Goal: Transaction & Acquisition: Purchase product/service

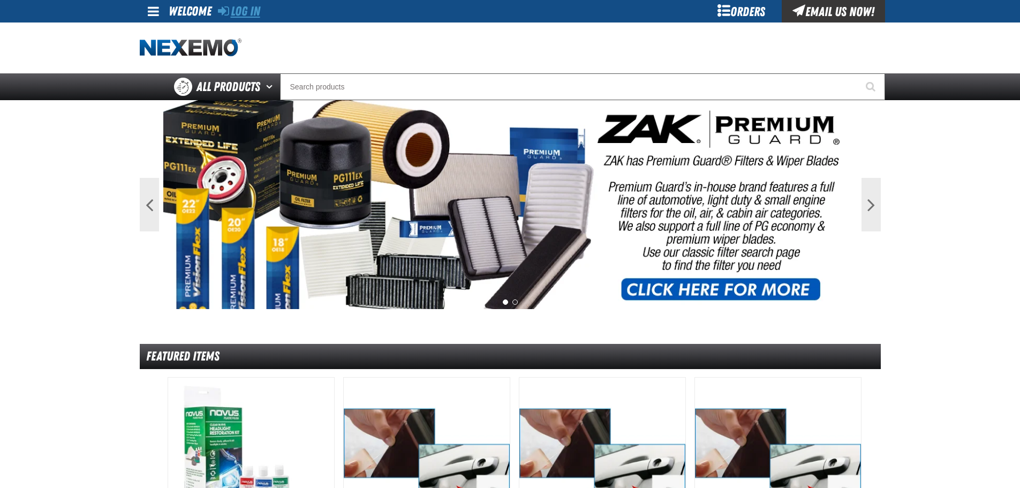
click at [241, 17] on link "Log In" at bounding box center [239, 11] width 42 height 15
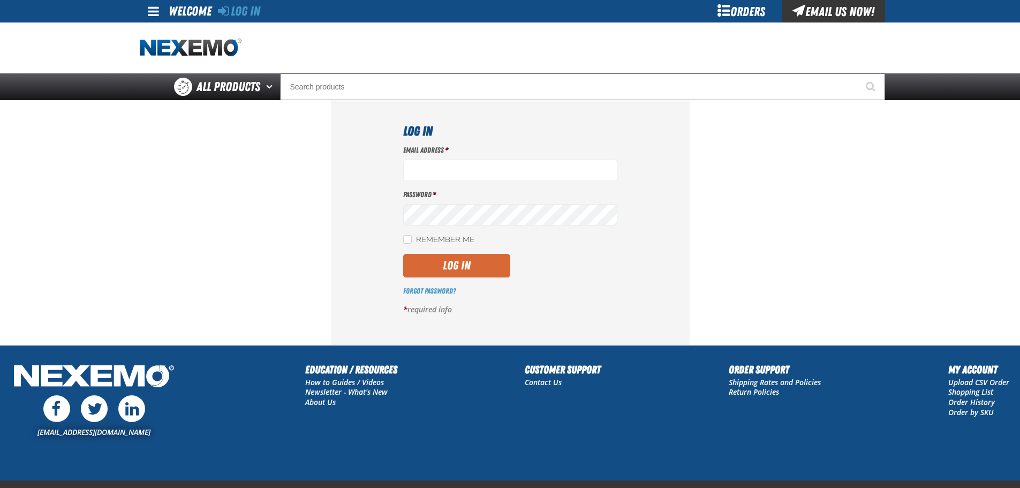
type input "[EMAIL_ADDRESS][DOMAIN_NAME]"
click at [438, 261] on button "Log In" at bounding box center [456, 266] width 107 height 24
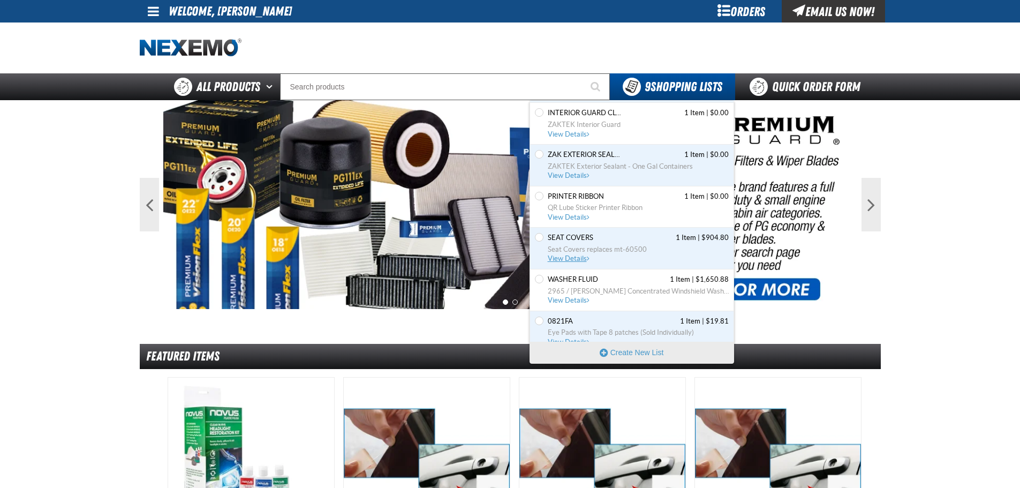
scroll to position [142, 0]
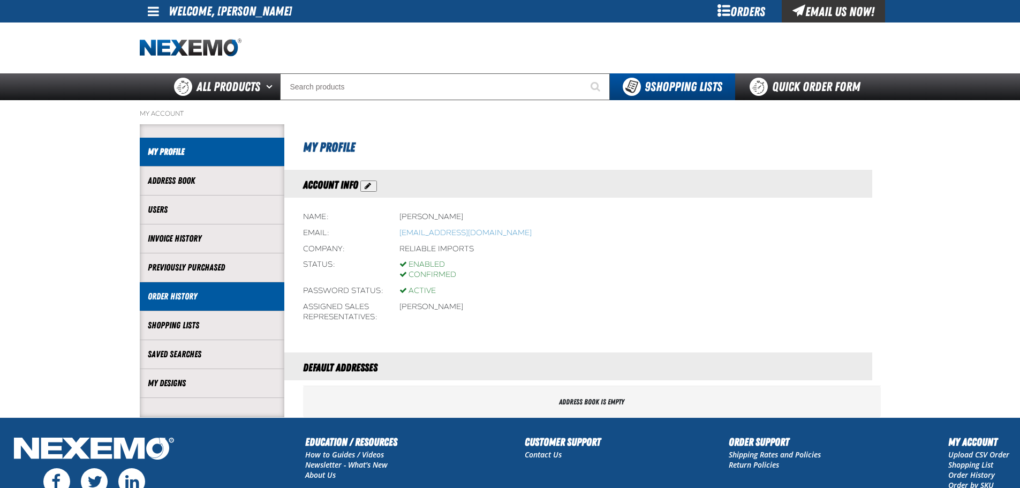
click at [188, 296] on link "Order History" at bounding box center [212, 296] width 128 height 12
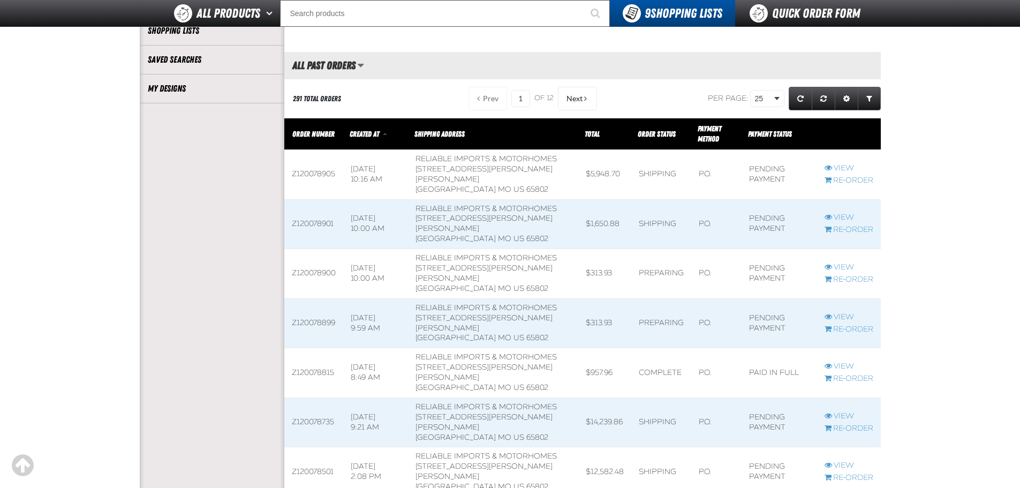
scroll to position [321, 0]
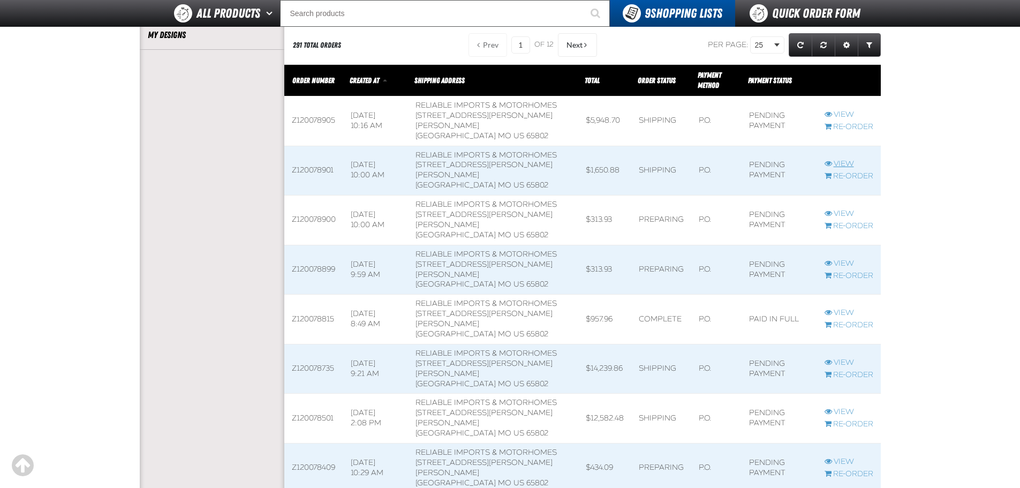
click at [841, 169] on link "View" at bounding box center [849, 164] width 49 height 10
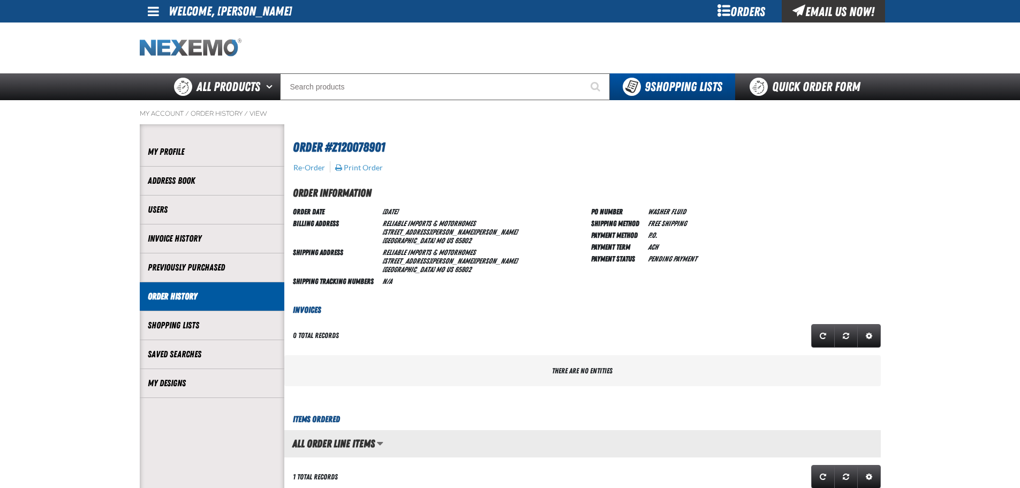
click at [199, 40] on img "Home" at bounding box center [191, 48] width 102 height 19
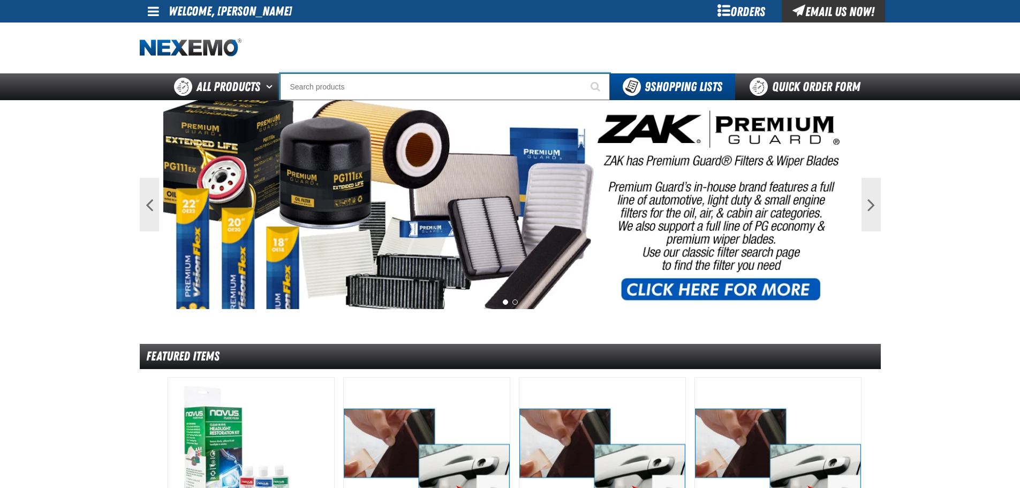
click at [350, 93] on input "Search" at bounding box center [445, 86] width 330 height 27
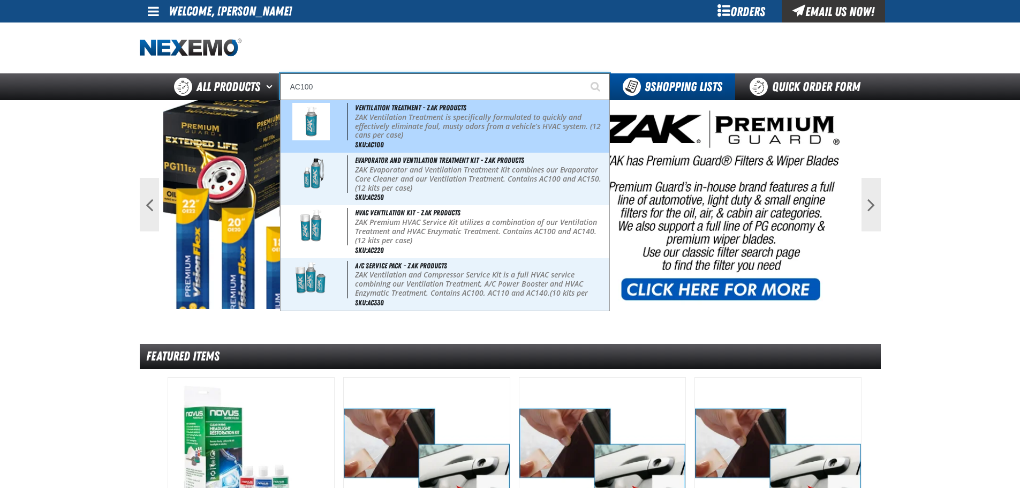
click at [360, 116] on p "ZAK Ventilation Treatment is specifically formulated to quickly and effectively…" at bounding box center [481, 126] width 252 height 27
type input "Ventilation Treatment - ZAK Products"
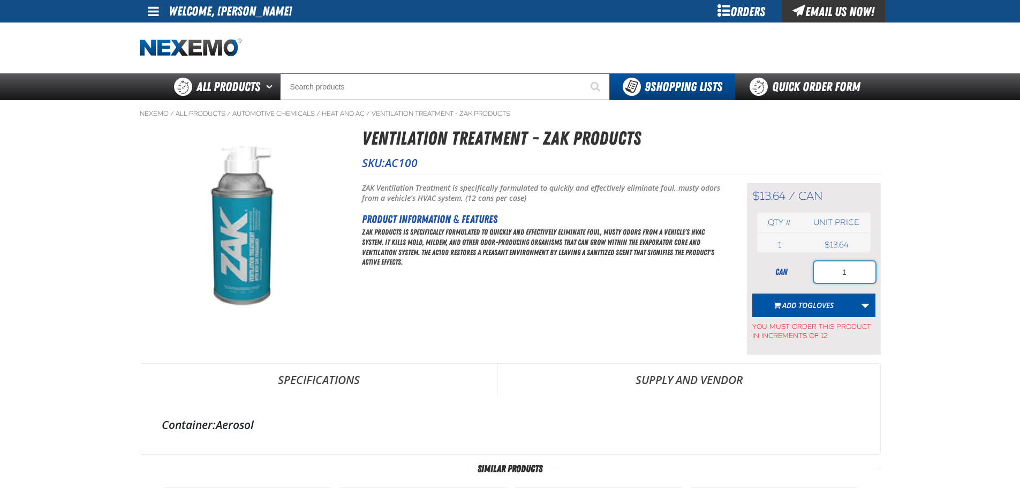
click at [850, 276] on input "1" at bounding box center [845, 271] width 62 height 21
type input "180"
drag, startPoint x: 869, startPoint y: 302, endPoint x: 847, endPoint y: 304, distance: 22.1
click at [868, 302] on link "More Actions" at bounding box center [865, 305] width 20 height 24
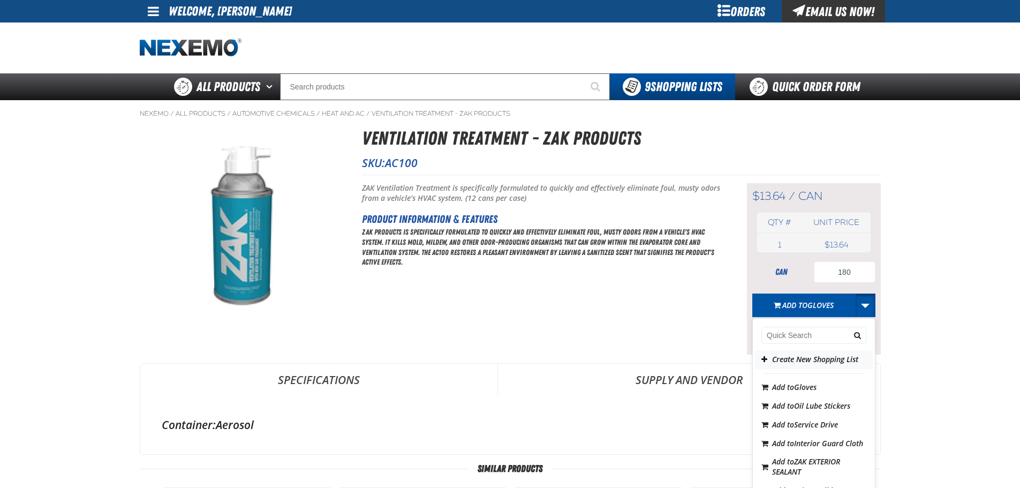
click at [782, 355] on button "Create New Shopping List" at bounding box center [814, 359] width 118 height 19
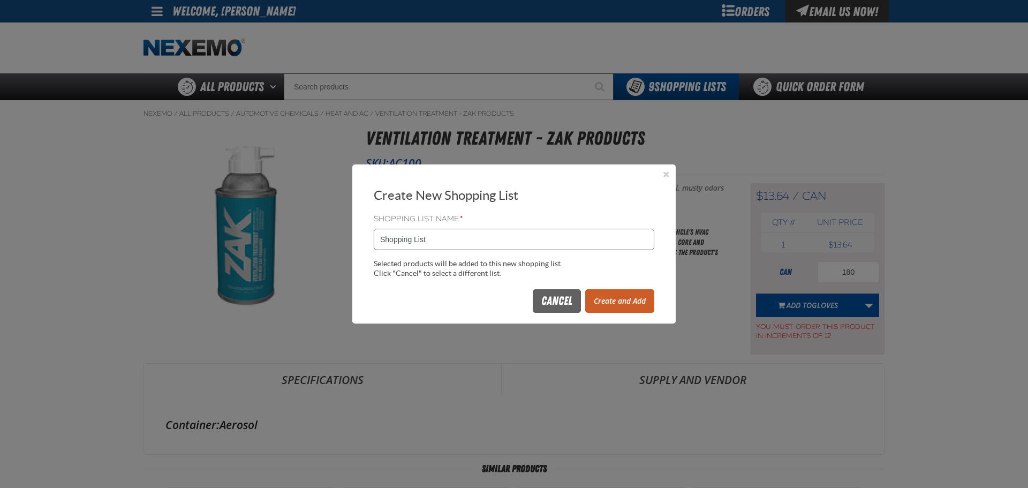
click at [440, 233] on input "Shopping List" at bounding box center [514, 239] width 281 height 21
type input "0923ZAK"
click at [619, 301] on button "Create and Add" at bounding box center [619, 301] width 69 height 24
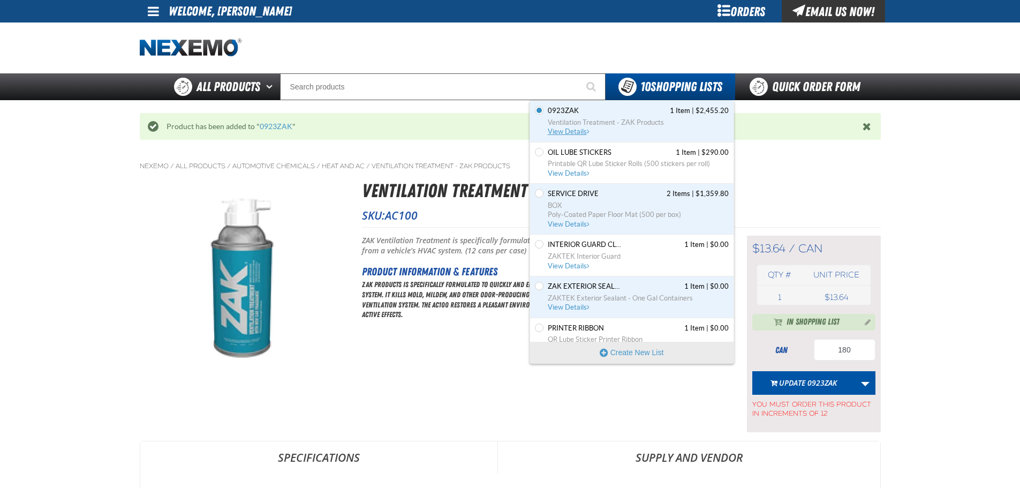
click at [586, 128] on span "View Details" at bounding box center [569, 131] width 43 height 8
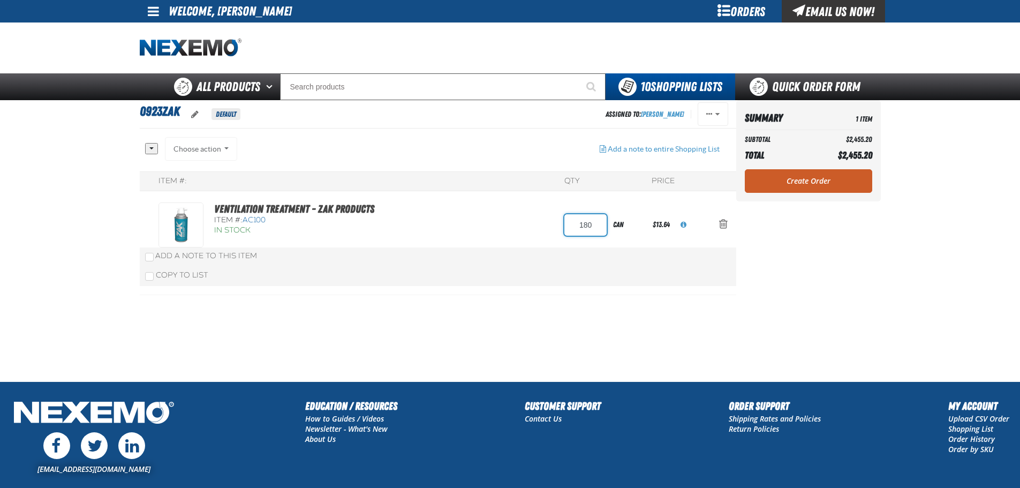
click at [580, 221] on input "180" at bounding box center [585, 224] width 42 height 21
type input "96"
click at [456, 226] on div "Item #: QTY Price Ventilation Treatment - ZAK Products Item #: AC100 In Stock 96" at bounding box center [438, 233] width 596 height 124
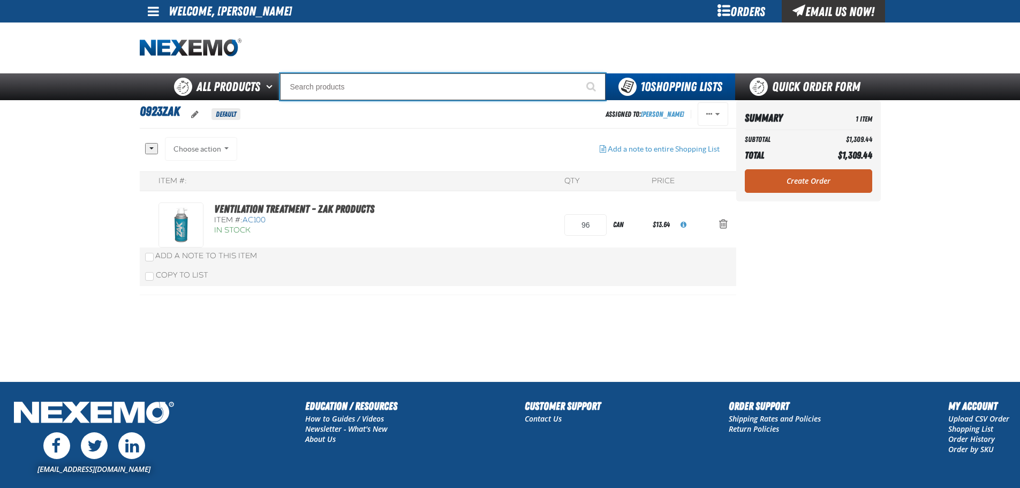
click at [403, 93] on input "Search" at bounding box center [443, 86] width 326 height 27
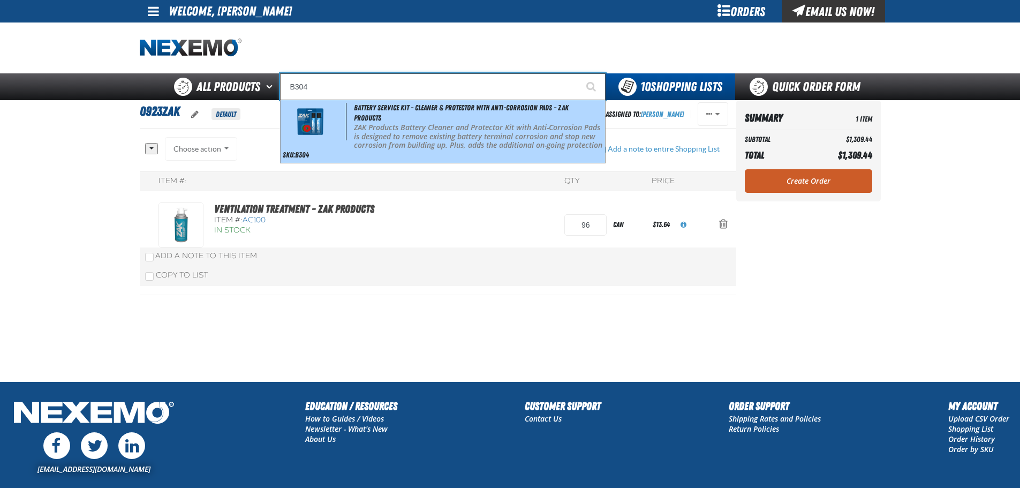
click at [428, 139] on p "ZAK Products Battery Cleaner and Protector Kit with Anti-Corrosion Pads is desi…" at bounding box center [478, 141] width 248 height 36
type input "Battery Service Kit - Cleaner & Protector with Anti-Corrosion Pads - ZAK Produc…"
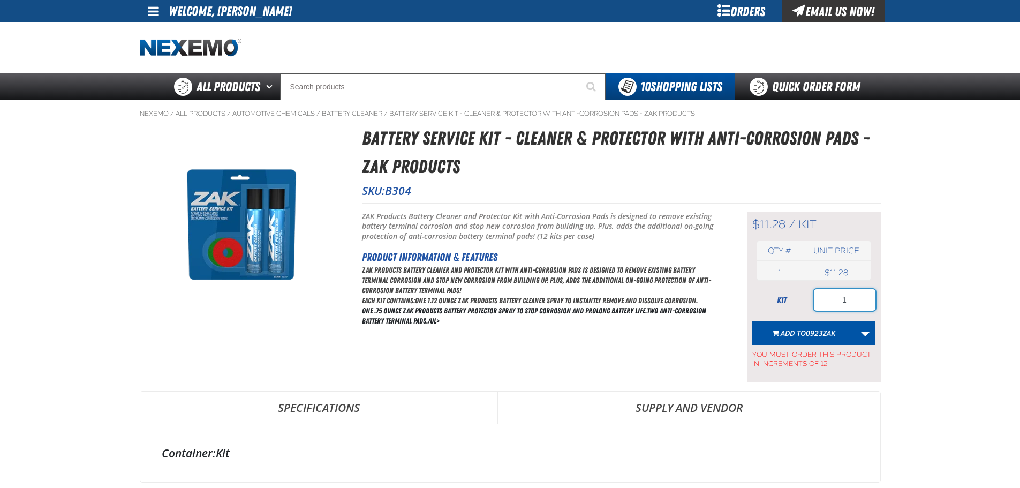
click at [861, 300] on input "1" at bounding box center [845, 299] width 62 height 21
type input "36"
click at [819, 334] on span "0923ZAK" at bounding box center [820, 333] width 29 height 10
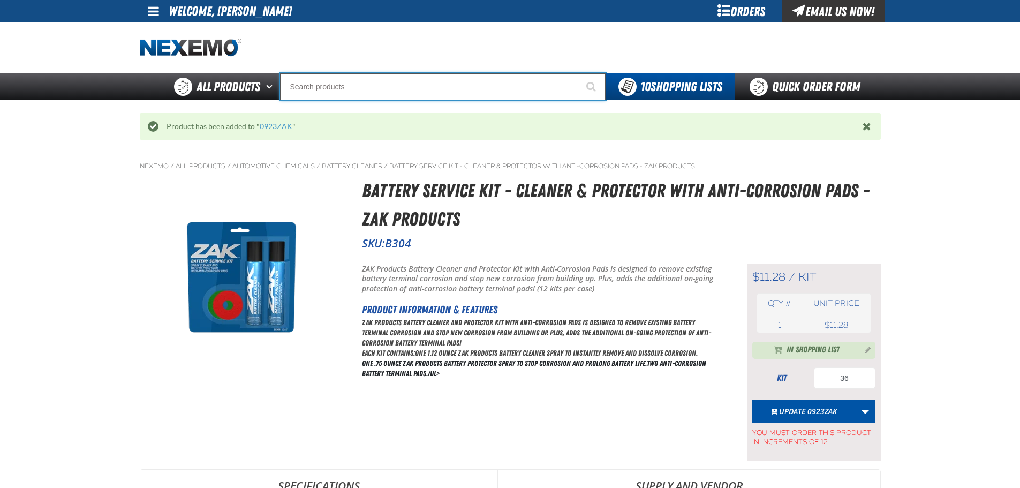
click at [370, 97] on input "Search" at bounding box center [443, 86] width 326 height 27
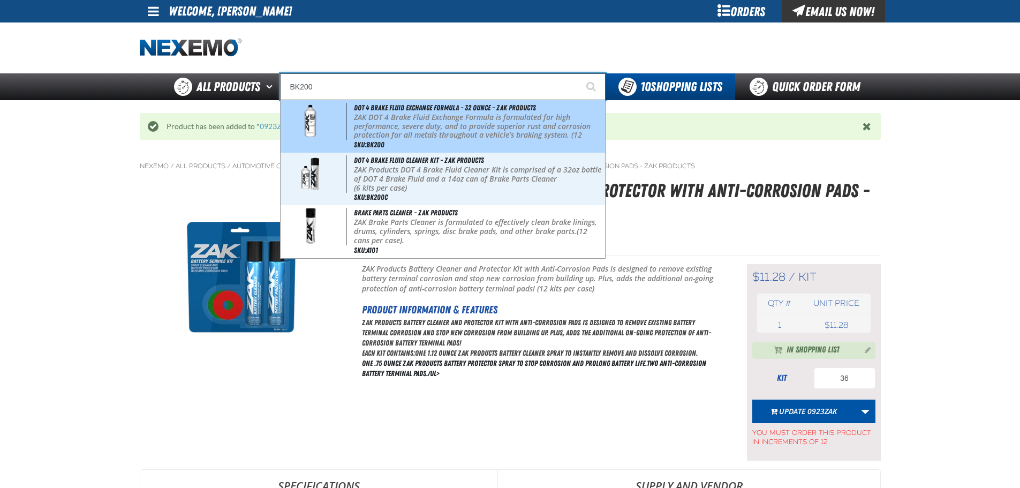
click at [379, 115] on p "ZAK DOT 4 Brake Fluid Exchange Formula is formulated for high performance, seve…" at bounding box center [478, 131] width 248 height 36
type input "DOT 4 Brake Fluid Exchange Formula - 32 Ounce - ZAK Products"
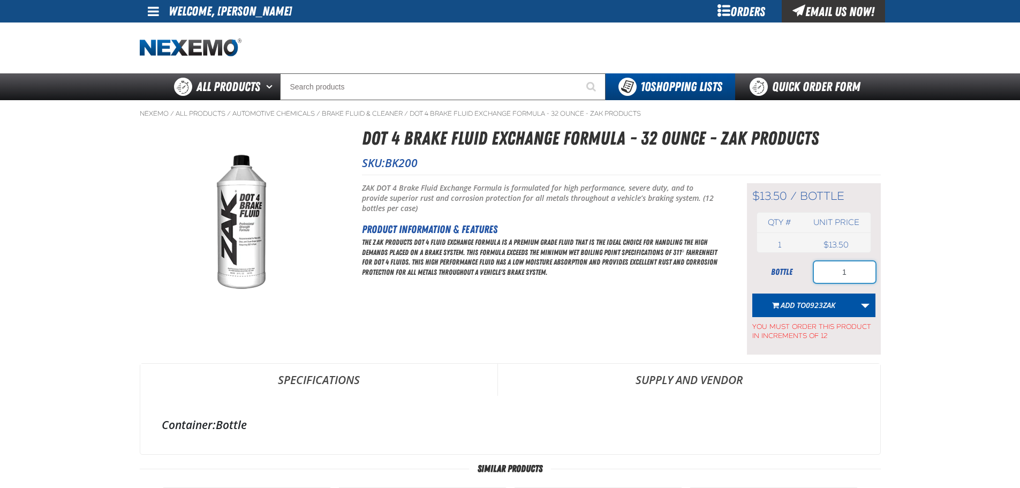
click at [855, 269] on input "1" at bounding box center [845, 271] width 62 height 21
type input "3"
type input "48"
click at [797, 306] on span "Add to 0923ZAK" at bounding box center [808, 305] width 55 height 10
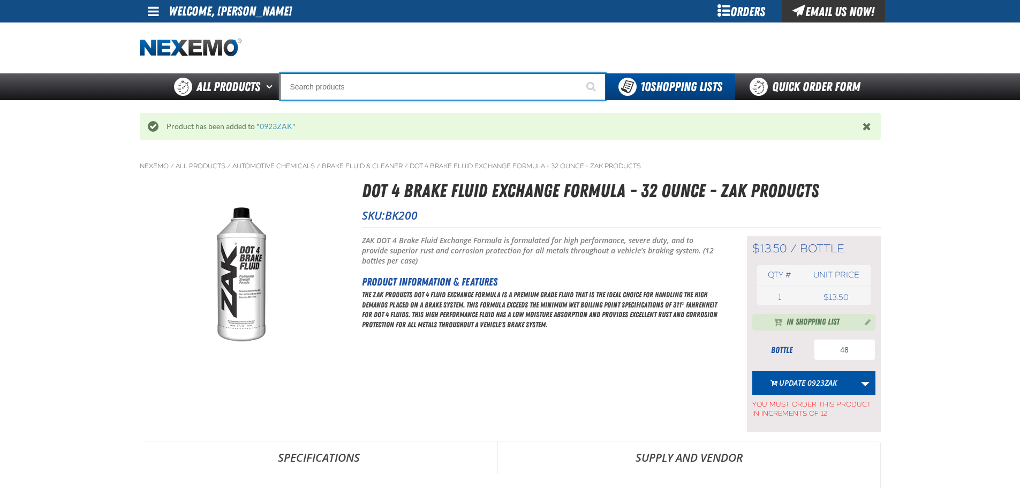
click at [403, 90] on input "Search" at bounding box center [443, 86] width 326 height 27
type input "C"
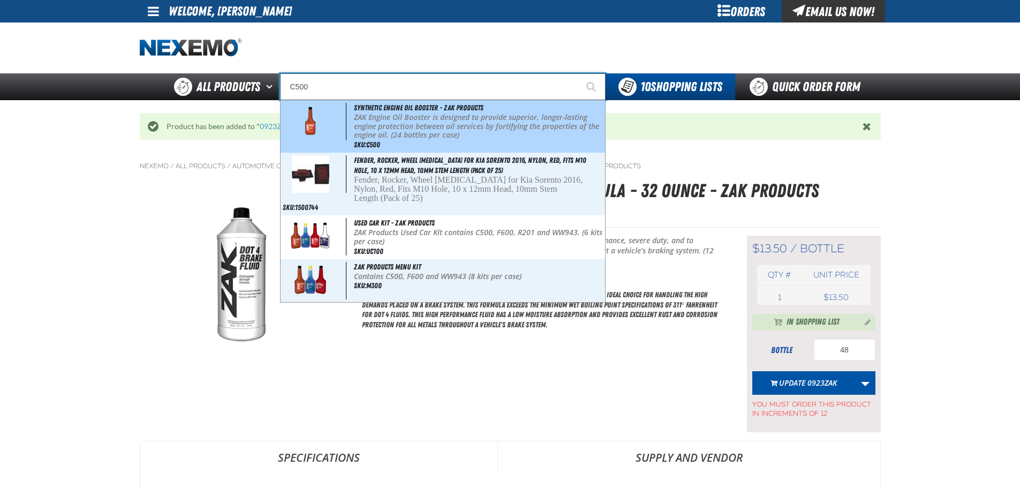
click at [405, 121] on p "ZAK Engine Oil Booster is designed to provide superior, longer-lasting engine p…" at bounding box center [478, 126] width 248 height 27
type input "Synthetic Engine Oil Booster - ZAK Products"
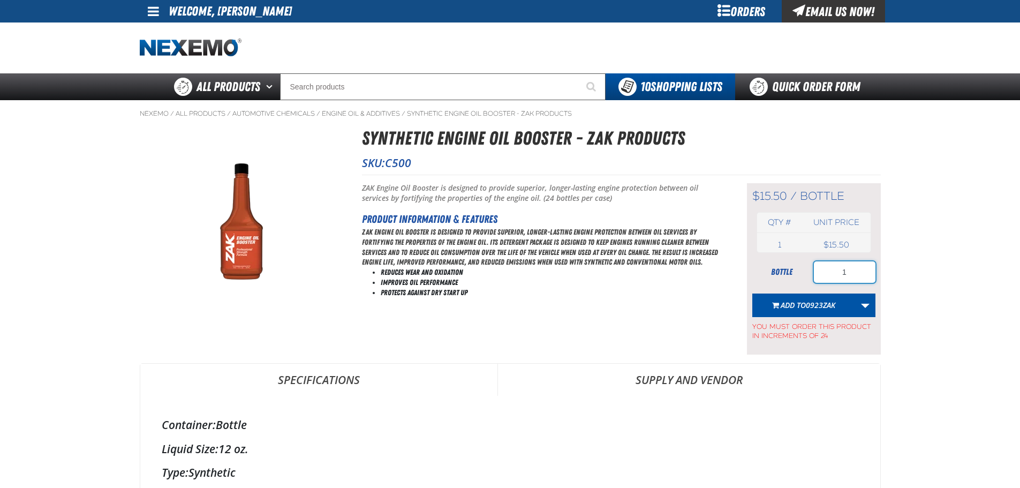
click at [848, 269] on input "1" at bounding box center [845, 271] width 62 height 21
type input "48"
click at [792, 310] on button "Add to 0923ZAK" at bounding box center [803, 305] width 103 height 24
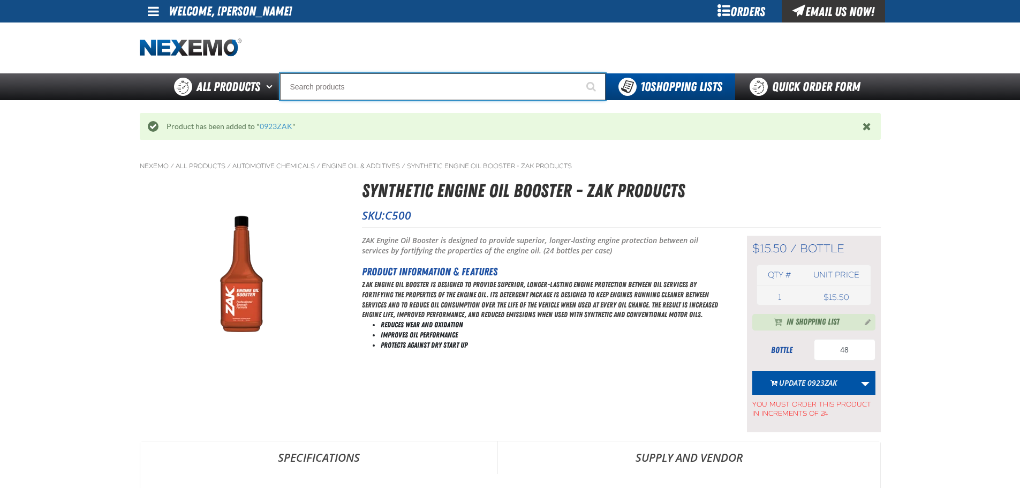
click at [430, 89] on input "Search" at bounding box center [443, 86] width 326 height 27
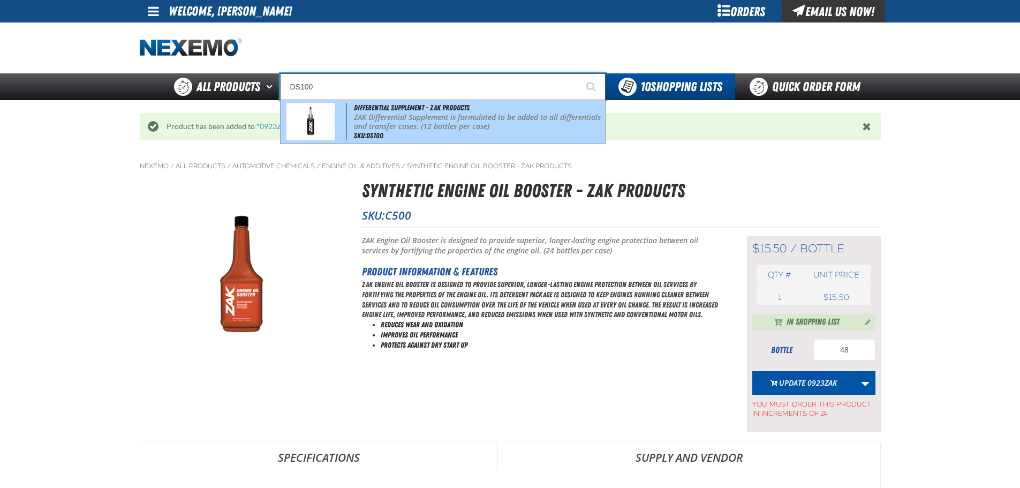
click at [414, 115] on p "ZAK Differential Supplement is formulated to be added to all differentials and …" at bounding box center [478, 122] width 248 height 18
type input "Differential Supplement - ZAK Products"
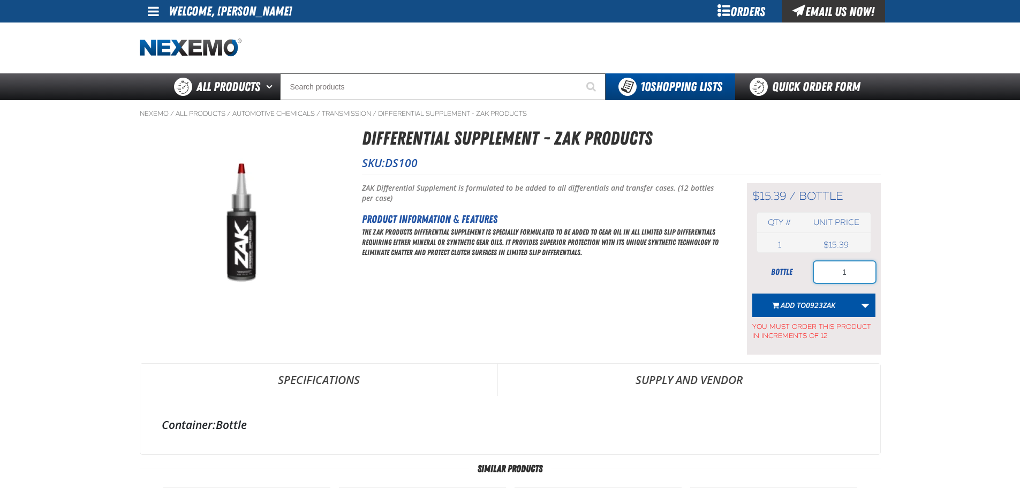
click at [848, 276] on input "1" at bounding box center [845, 271] width 62 height 21
type input "48"
click at [821, 304] on span "0923ZAK" at bounding box center [820, 305] width 29 height 10
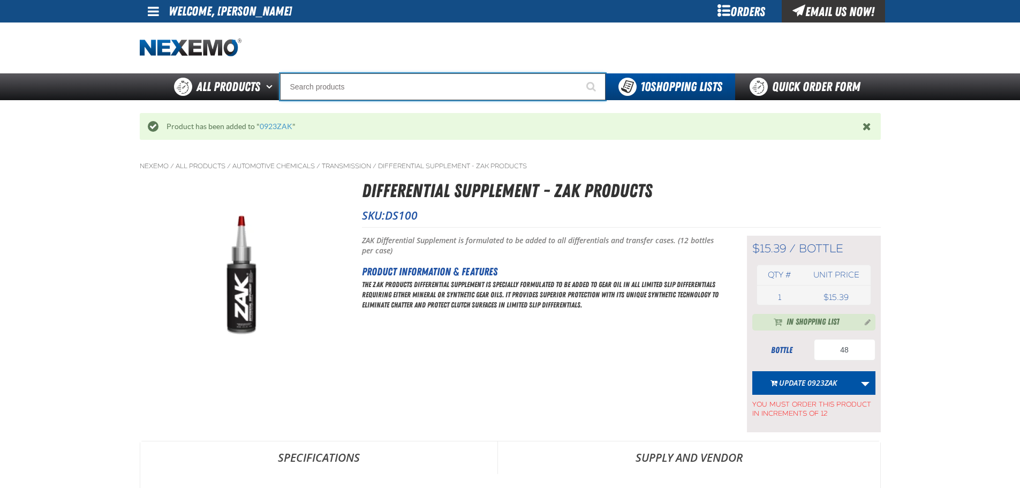
click at [360, 92] on input "Search" at bounding box center [443, 86] width 326 height 27
click at [360, 92] on input "FS610" at bounding box center [443, 86] width 326 height 27
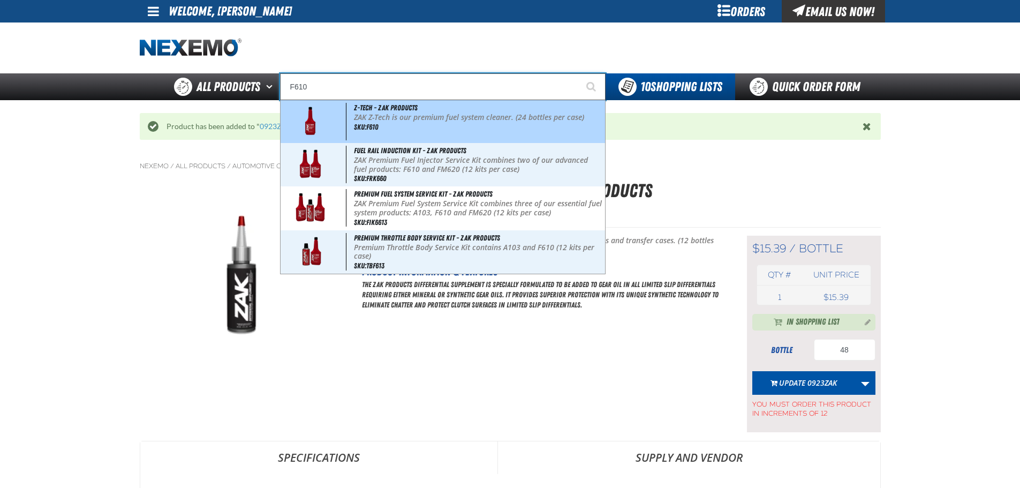
click at [382, 118] on p "ZAK Z-Tech is our premium fuel system cleaner. (24 bottles per case)" at bounding box center [478, 117] width 248 height 9
type input "Z-Tech - ZAK Products"
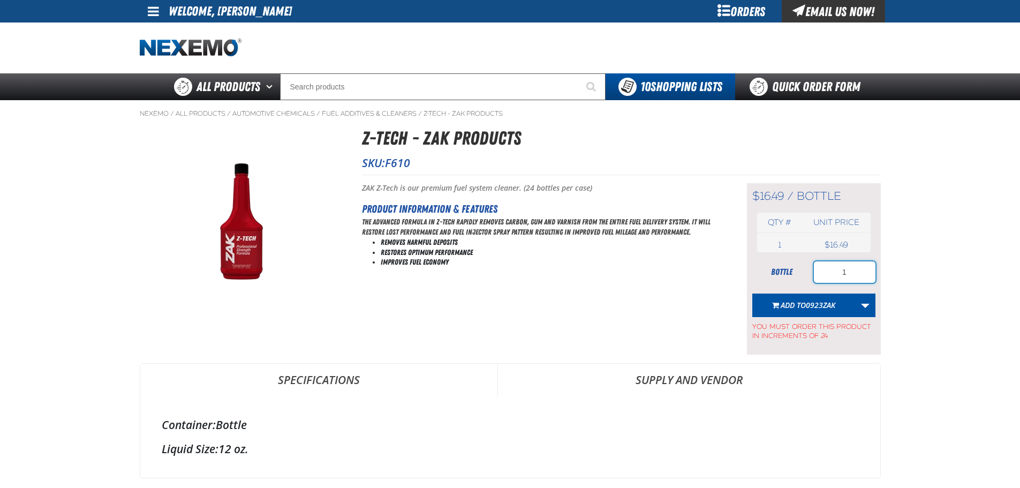
click at [848, 277] on input "1" at bounding box center [845, 271] width 62 height 21
type input "120"
click at [791, 301] on span "Add to 0923ZAK" at bounding box center [808, 305] width 55 height 10
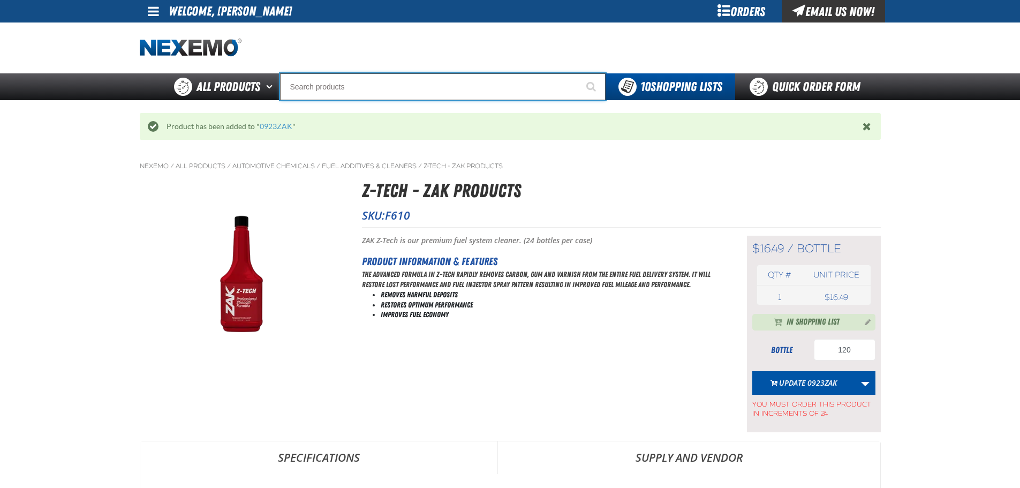
click at [390, 97] on input "Search" at bounding box center [443, 86] width 326 height 27
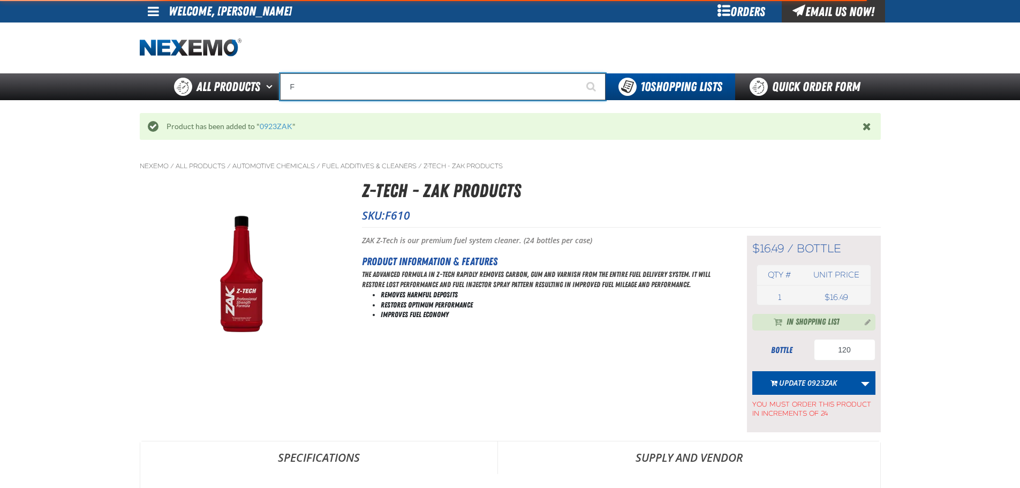
type input "FI"
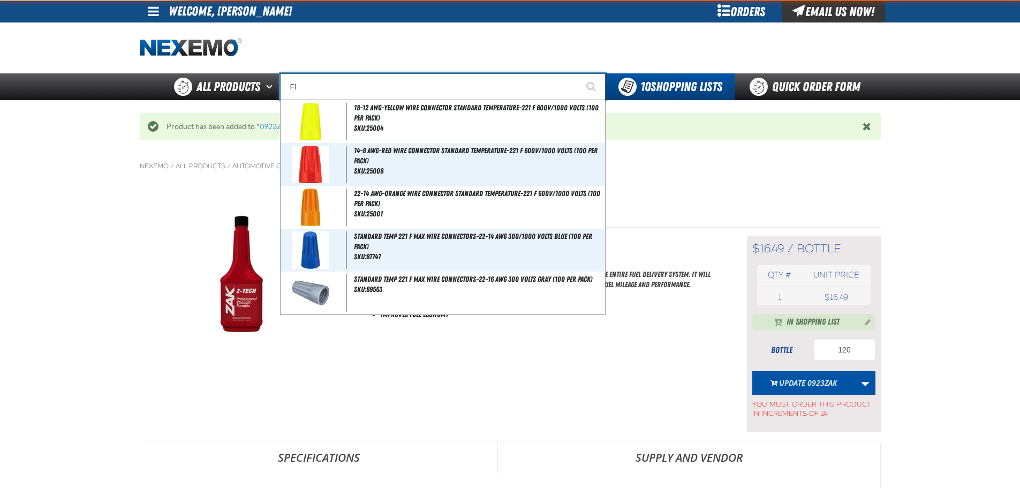
type input "FIAT"
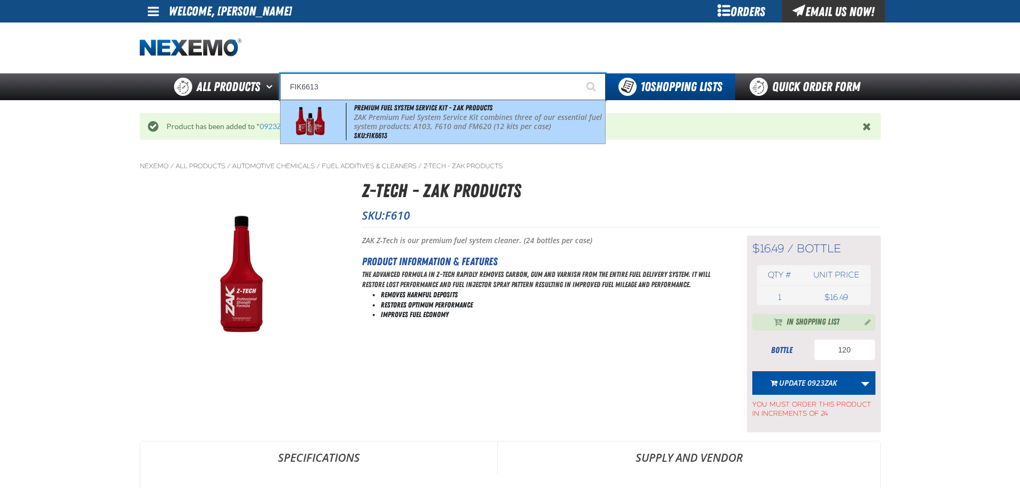
click at [464, 110] on span "Premium Fuel System Service Kit - ZAK Products" at bounding box center [423, 107] width 139 height 9
type input "Premium Fuel System Service Kit - ZAK Products"
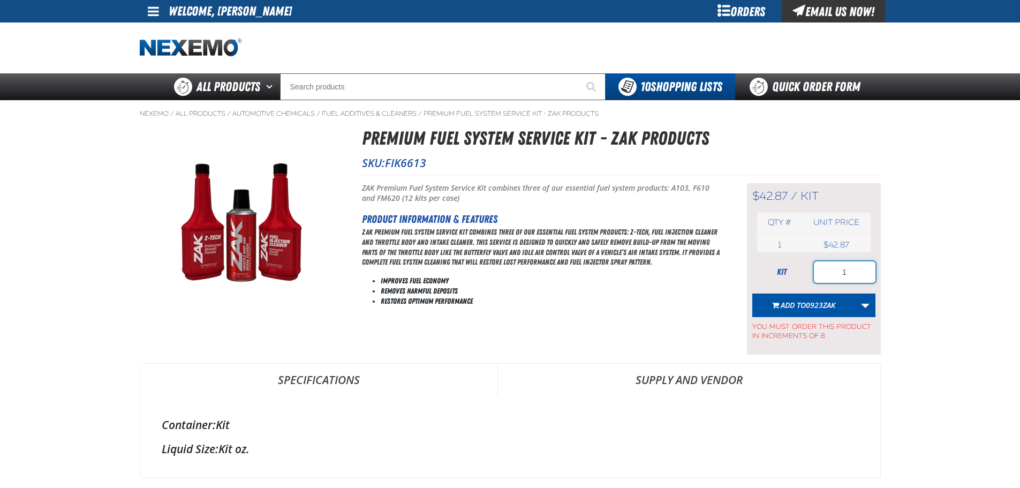
click at [851, 275] on input "1" at bounding box center [845, 271] width 62 height 21
type input "16"
click at [812, 306] on span "0923ZAK" at bounding box center [820, 305] width 29 height 10
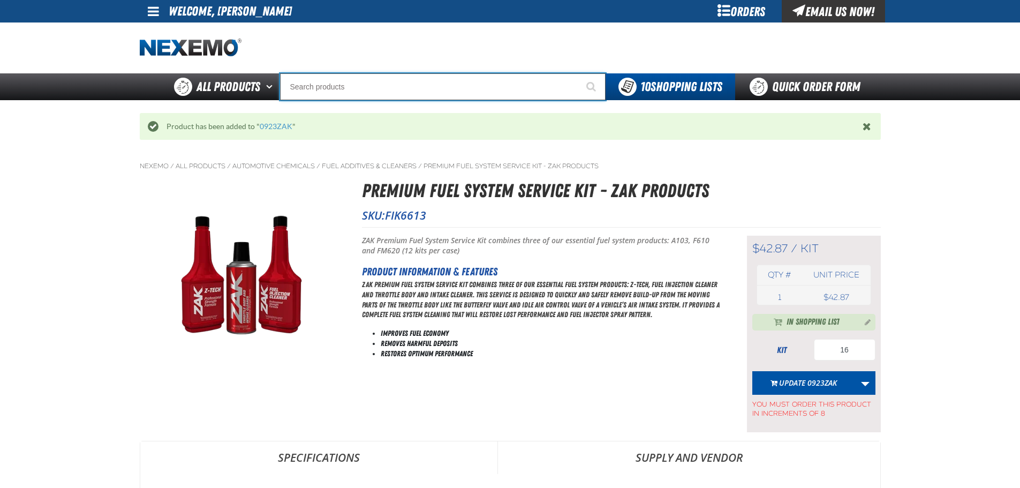
click at [397, 95] on input "Search" at bounding box center [443, 86] width 326 height 27
type input "P"
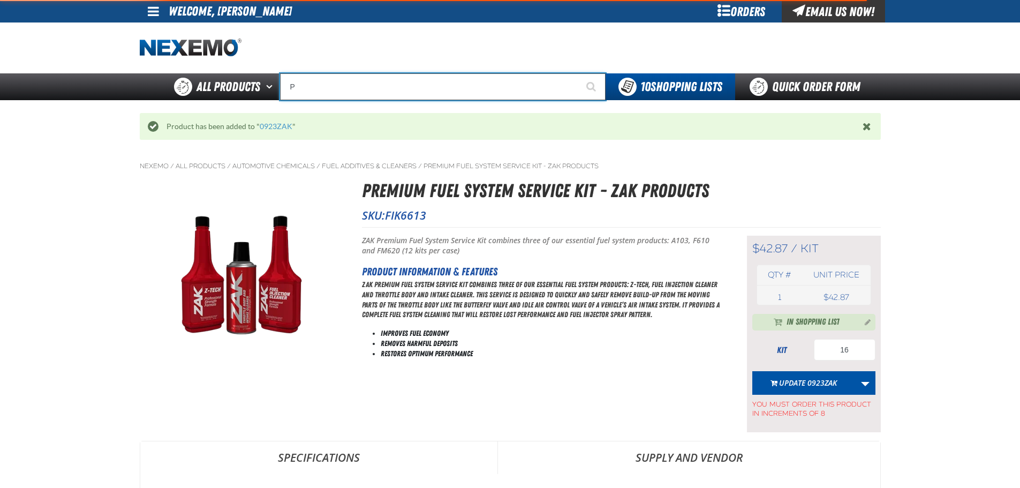
type input "Perfect P Series 0.25-ounce Lead Wheel Weight"
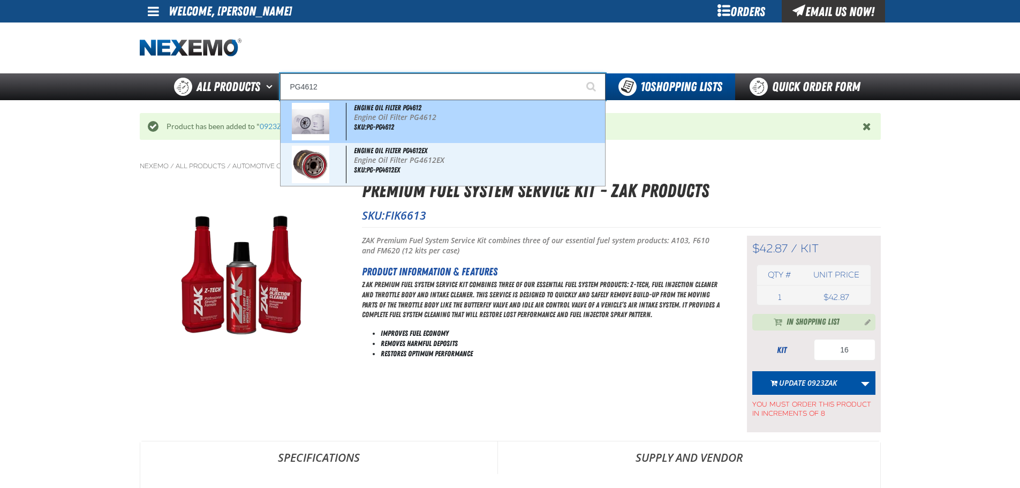
click at [401, 109] on span "Engine Oil Filter PG4612" at bounding box center [387, 107] width 67 height 9
type input "Engine Oil Filter PG4612"
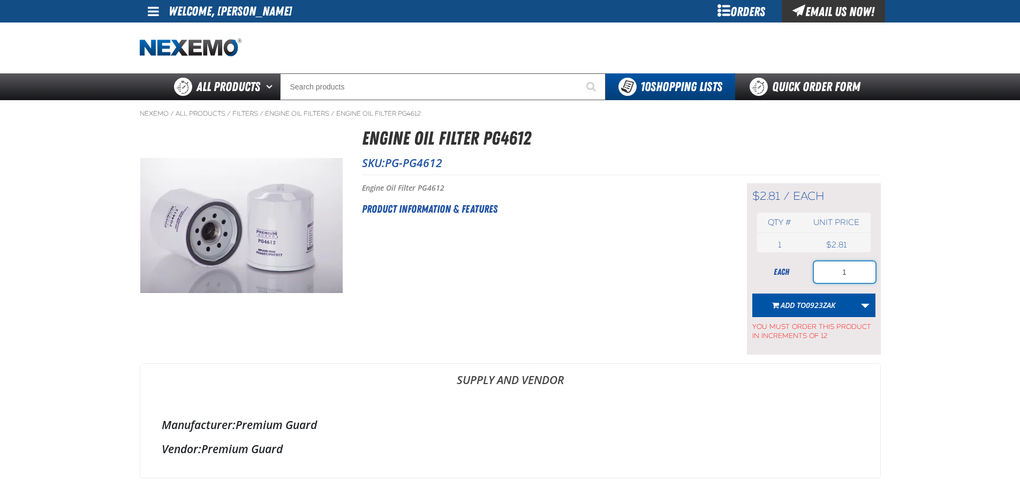
click at [843, 282] on input "1" at bounding box center [845, 271] width 62 height 21
type input "12"
click at [811, 305] on span "0923ZAK" at bounding box center [820, 305] width 29 height 10
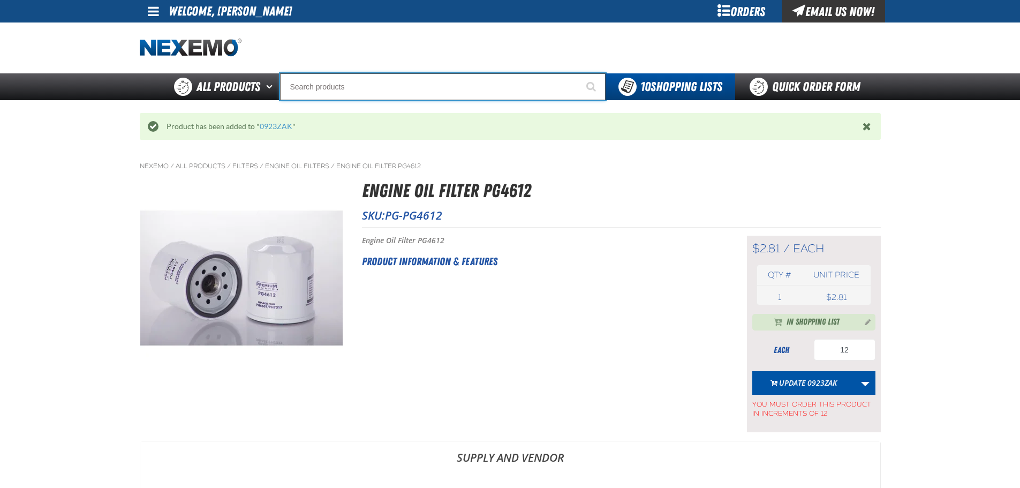
click at [356, 91] on input "Search" at bounding box center [443, 86] width 326 height 27
type input "P"
type input "Perfect P Series 0.25-ounce Lead Wheel Weight"
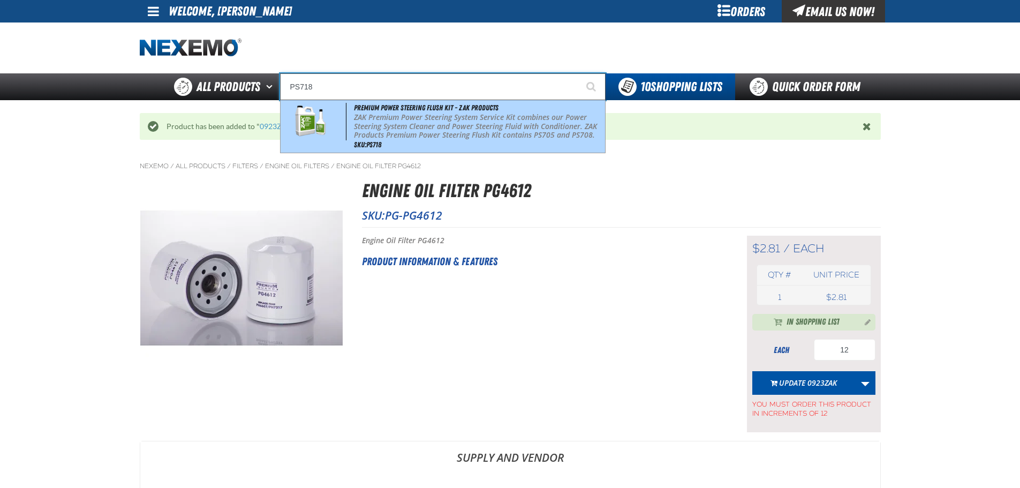
click at [401, 140] on div "Premium Power Steering Flush Kit - ZAK Products ZAK Premium Power Steering Syst…" at bounding box center [443, 126] width 324 height 52
type input "Premium Power Steering Flush Kit - ZAK Products"
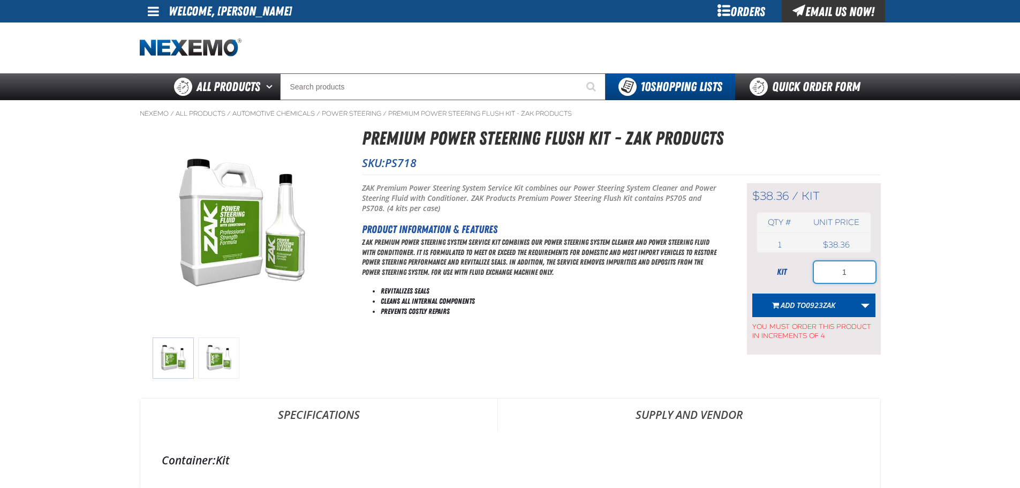
click at [851, 269] on input "1" at bounding box center [845, 271] width 62 height 21
type input "4"
click at [829, 303] on span "0923ZAK" at bounding box center [820, 305] width 29 height 10
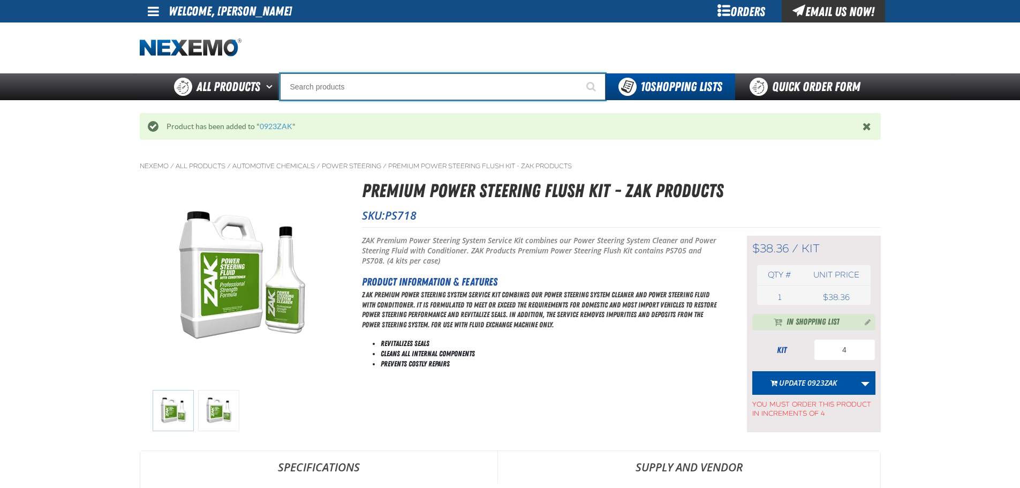
click at [440, 88] on input "Search" at bounding box center [443, 86] width 326 height 27
type input "R"
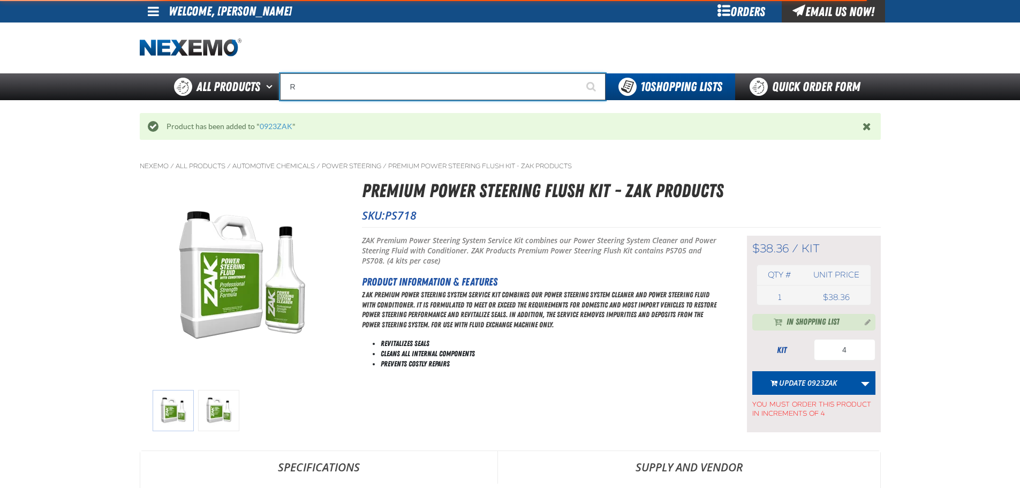
type input "ROADSIDE R"
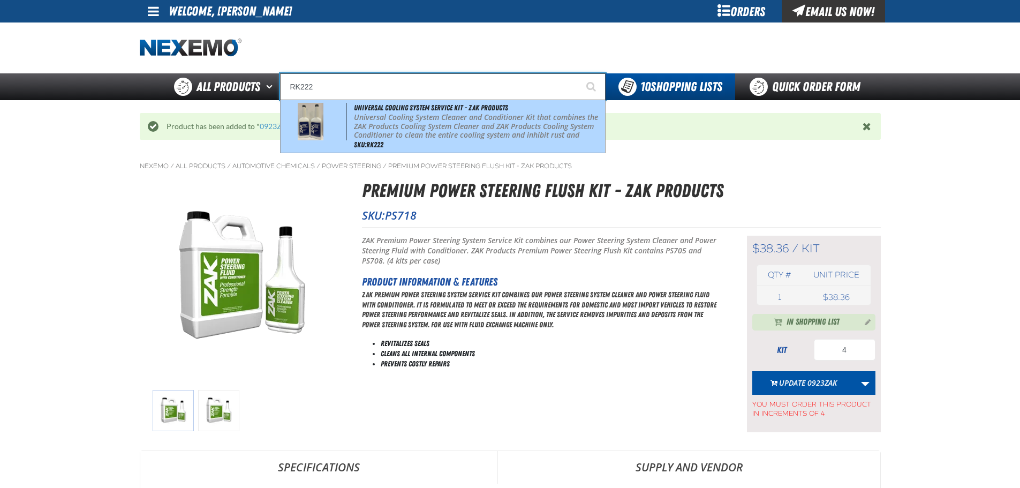
click at [498, 132] on p "Universal Cooling System Cleaner and Conditioner Kit that combines the ZAK Prod…" at bounding box center [478, 131] width 248 height 36
type input "Universal Cooling System Service Kit - ZAK Products"
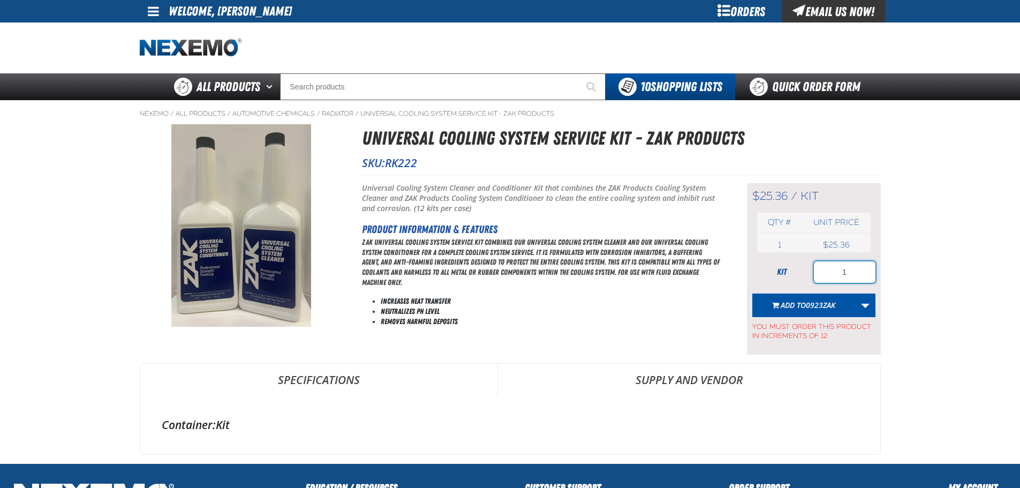
click at [849, 274] on input "1" at bounding box center [845, 271] width 62 height 21
type input "24"
click at [799, 301] on span "Add to 0923ZAK" at bounding box center [808, 305] width 55 height 10
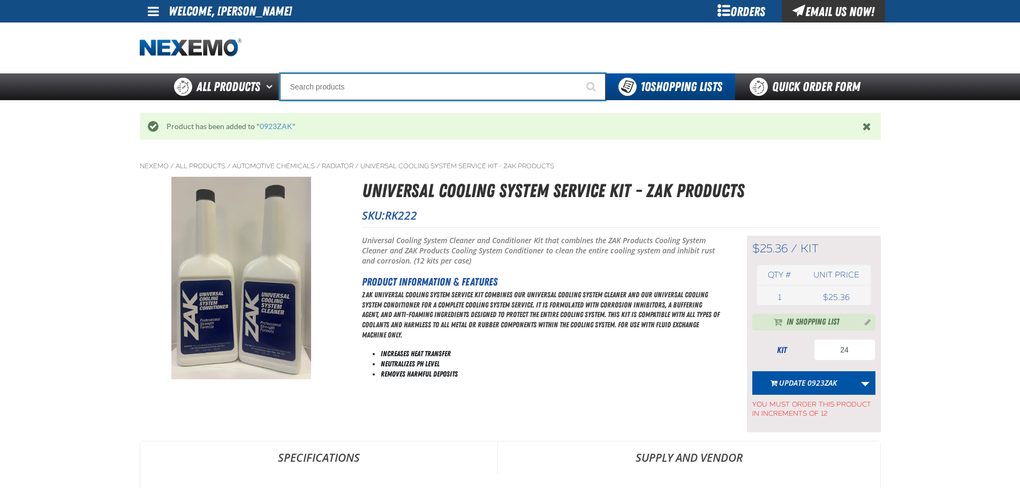
click at [319, 87] on input "Search" at bounding box center [443, 86] width 326 height 27
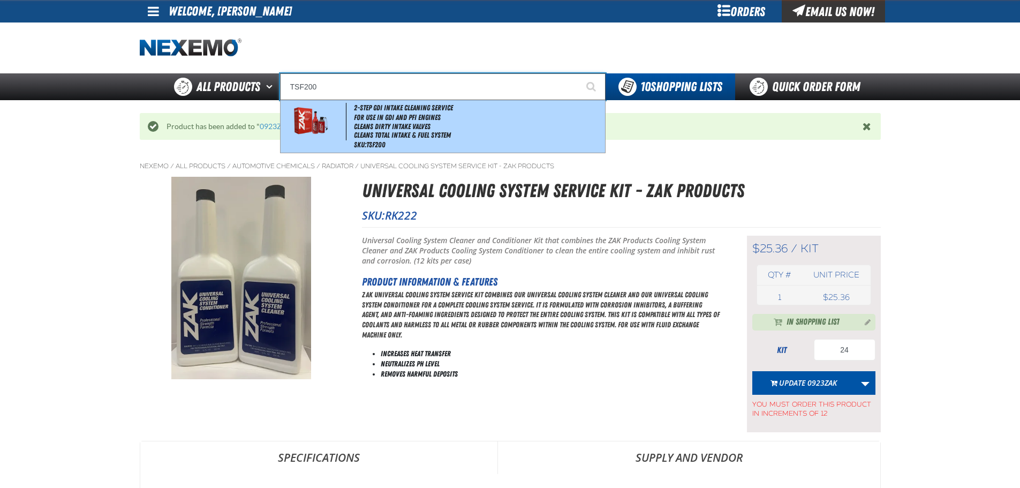
click at [365, 123] on li "Cleans Dirty Intake Valves" at bounding box center [478, 126] width 248 height 9
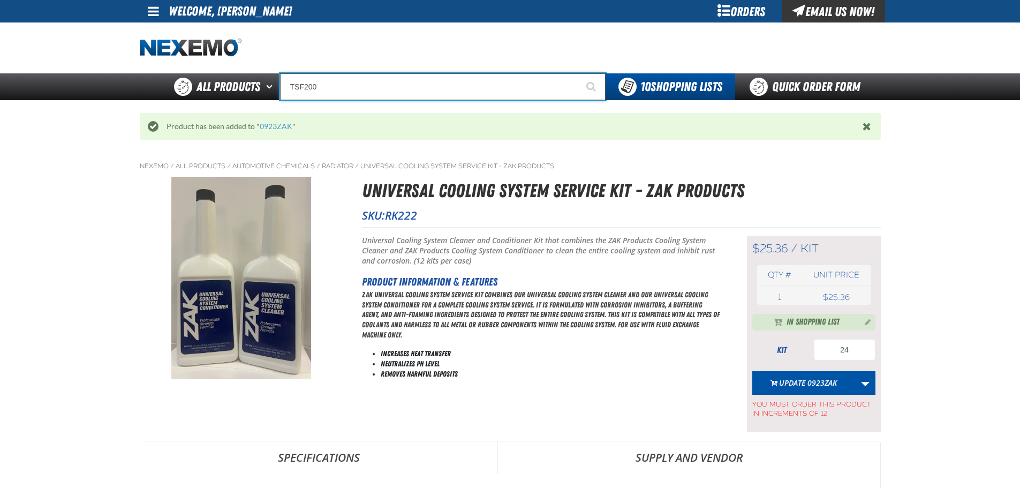
type input "2-Step GDI Intake Cleaning Service"
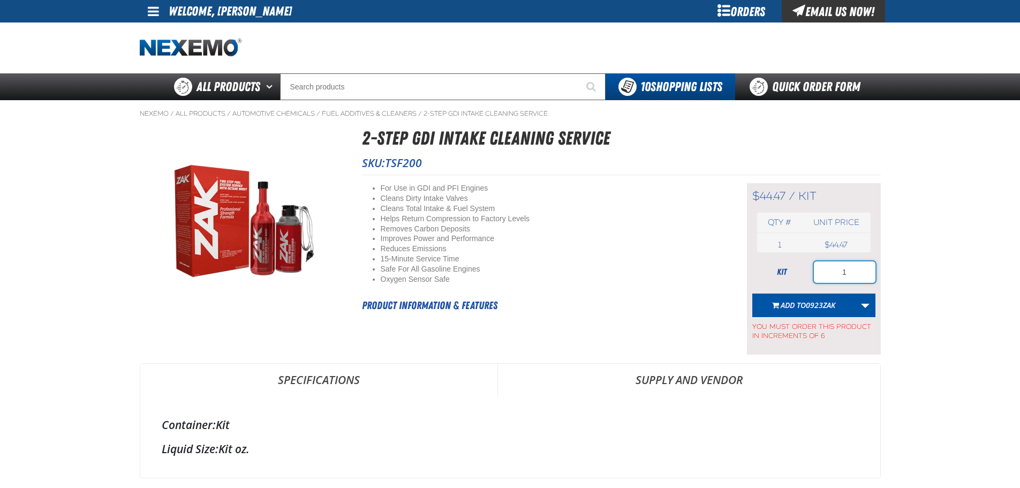
click at [851, 279] on input "1" at bounding box center [845, 271] width 62 height 21
type input "96"
click at [835, 303] on span "0923ZAK" at bounding box center [820, 305] width 29 height 10
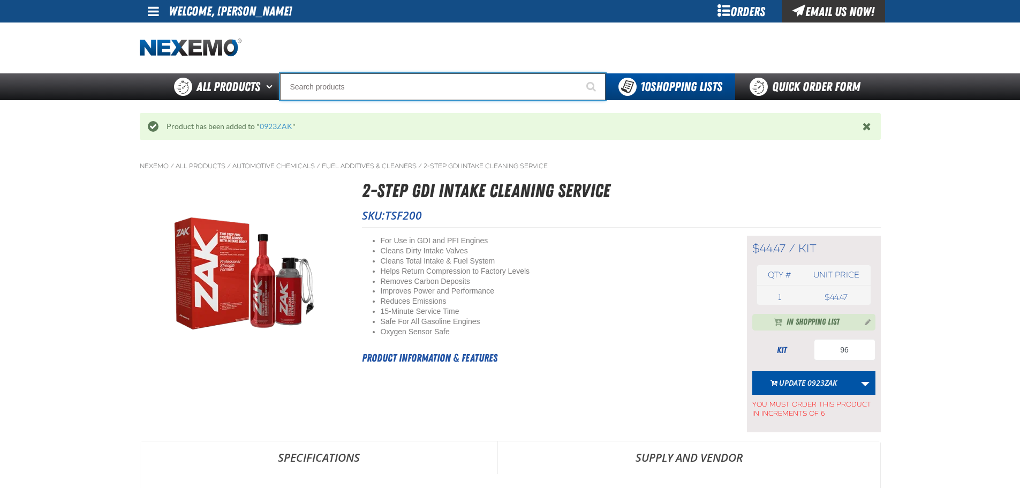
click at [409, 89] on input "Search" at bounding box center [443, 86] width 326 height 27
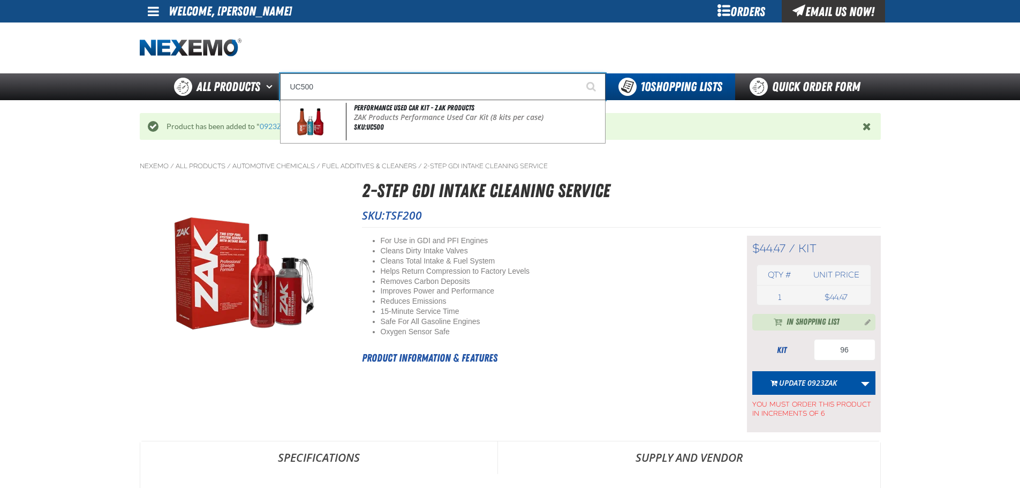
click at [415, 106] on span "Performance Used Car Kit - ZAK Products" at bounding box center [414, 107] width 120 height 9
type input "Performance Used Car Kit - ZAK Products"
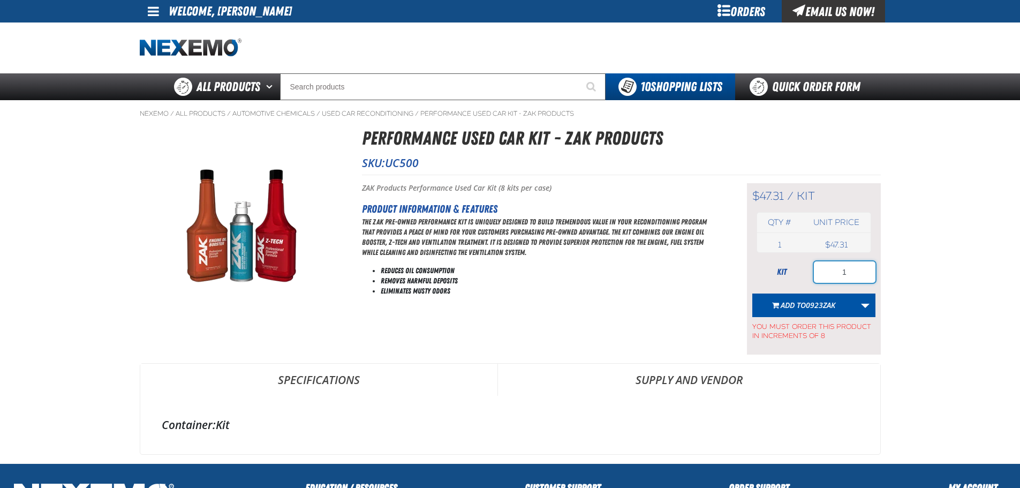
click at [849, 269] on input "1" at bounding box center [845, 271] width 62 height 21
type input "32"
click at [806, 303] on span "0923ZAK" at bounding box center [820, 305] width 29 height 10
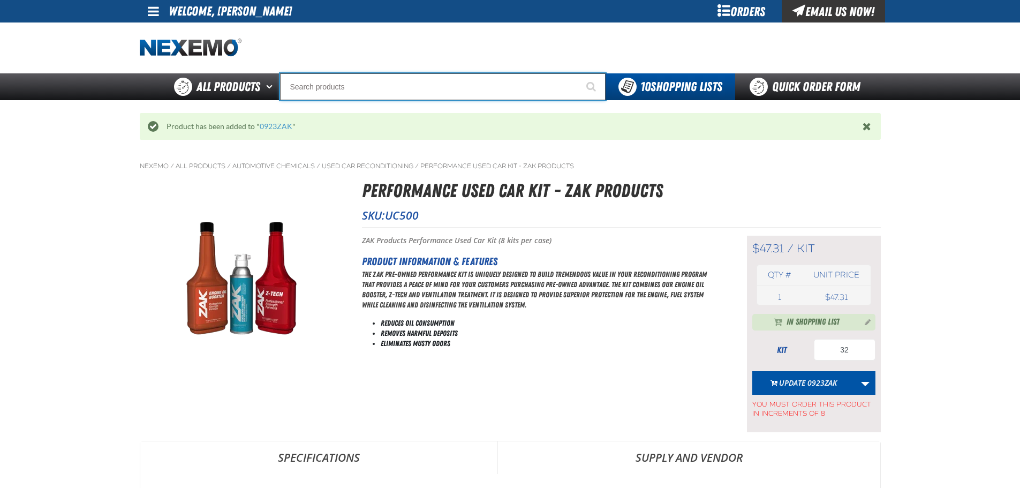
click at [380, 90] on input "Search" at bounding box center [443, 86] width 326 height 27
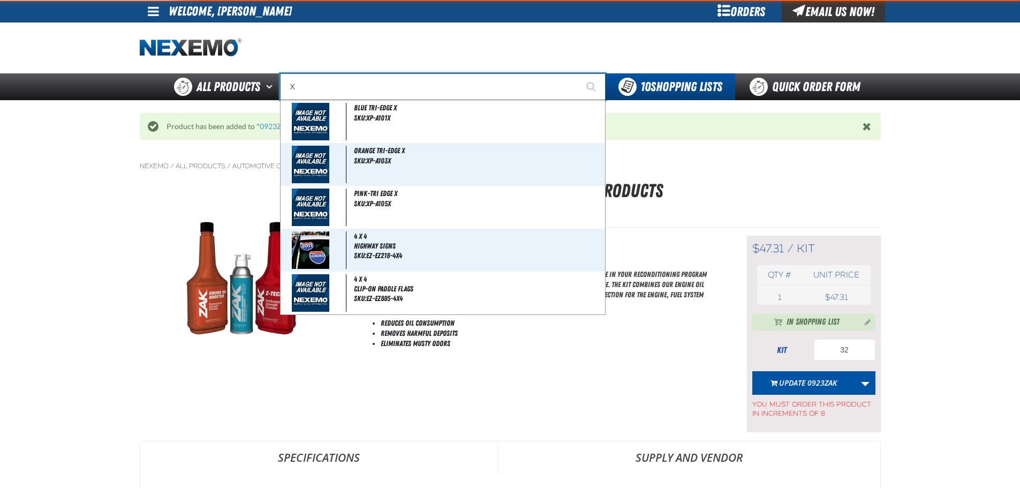
type input "XP"
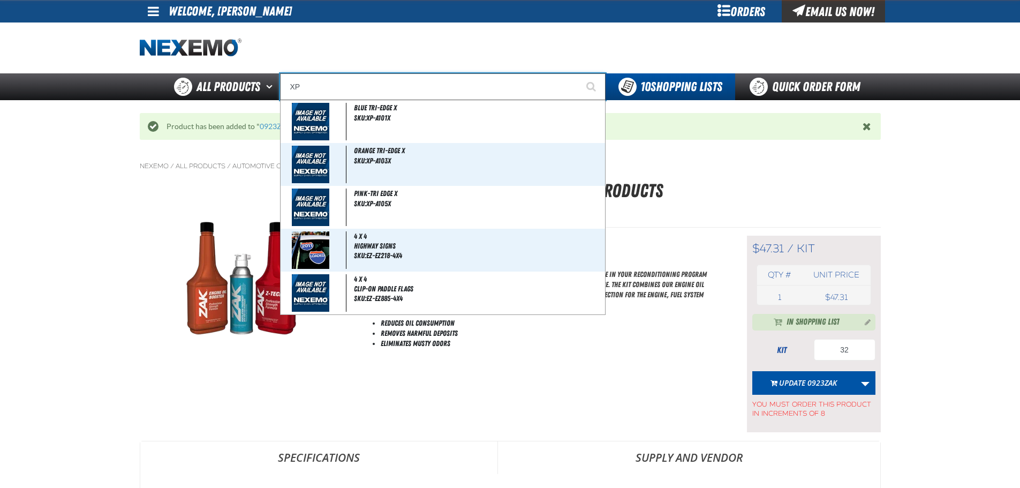
type input "XPEL EZ-Tint"
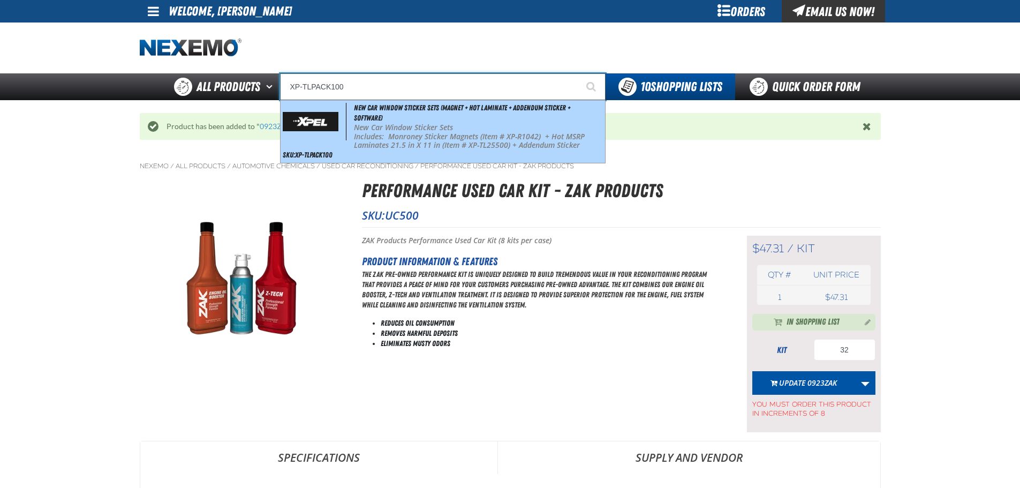
click at [400, 116] on div "New Car Window Sticker Sets (Magnet + Hot Laminate + Addendum Sticker + Softwar…" at bounding box center [443, 131] width 324 height 63
type input "New Car Window Sticker Sets (Magnet + Hot Laminate + Addendum Sticker + Softwar…"
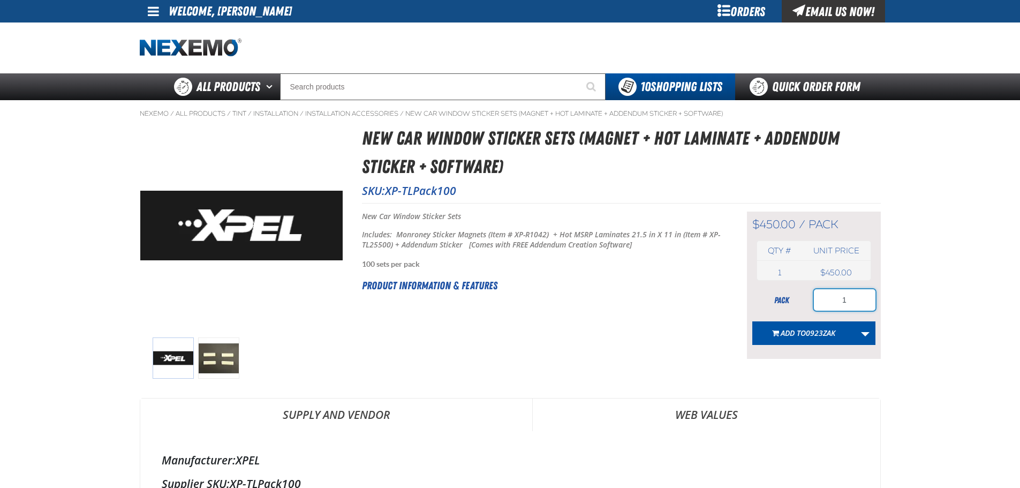
click at [850, 298] on input "1" at bounding box center [845, 299] width 62 height 21
type input "2"
click at [814, 329] on span "0923ZAK" at bounding box center [820, 333] width 29 height 10
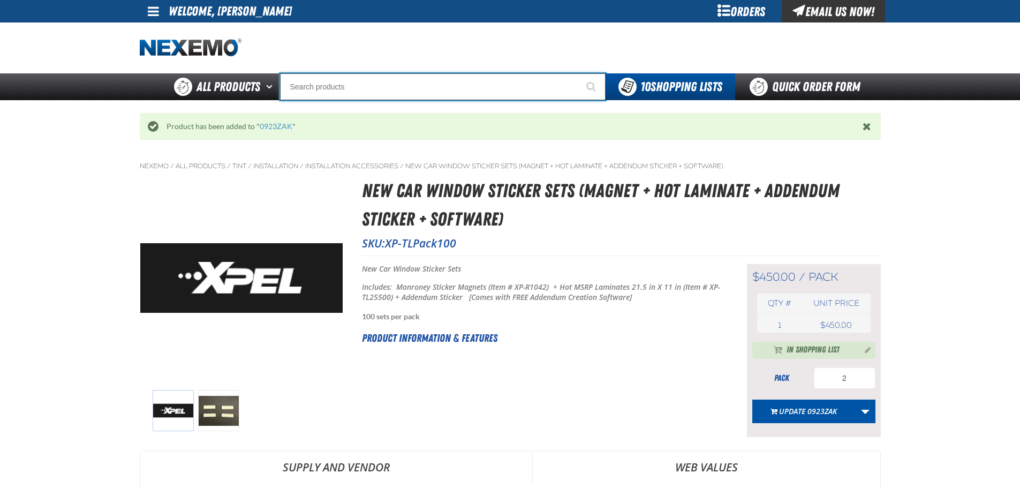
click at [363, 92] on input "Search" at bounding box center [443, 86] width 326 height 27
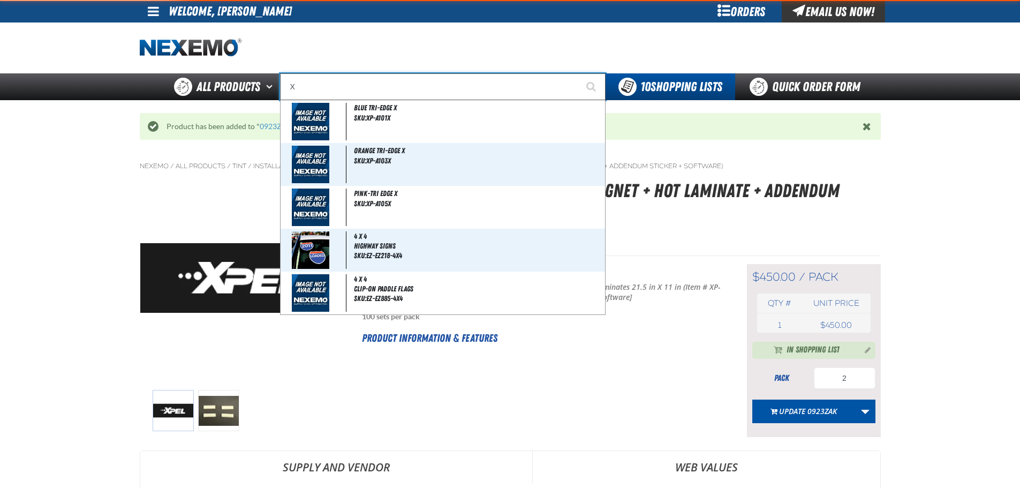
type input "XP"
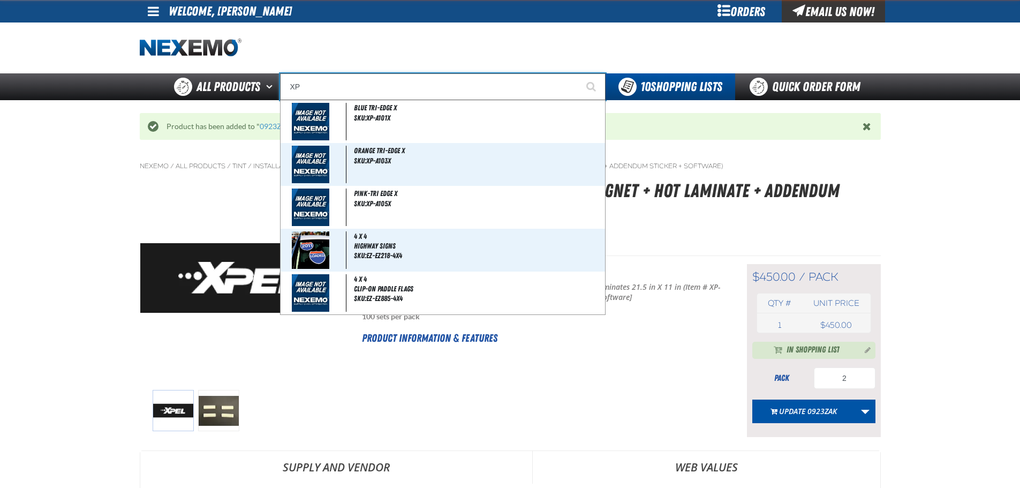
type input "XPEL EZ-Tint"
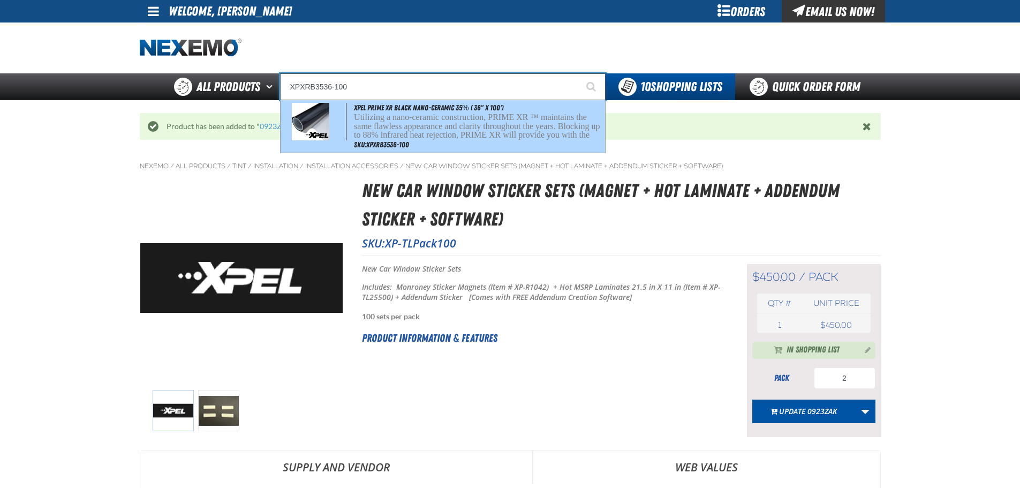
click at [379, 112] on div "XPEL PRIME XR Black Nano-Ceramic 35% ( 36" x 100') Utilizing a nano-ceramic con…" at bounding box center [443, 126] width 324 height 52
type input "XPEL PRIME XR Black Nano-Ceramic 35% ( 36" x 100')"
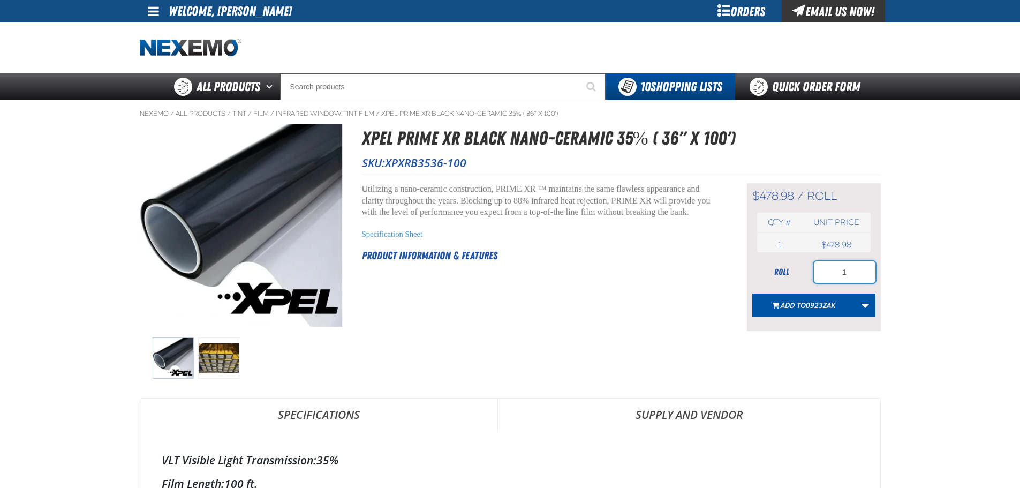
click at [850, 270] on input "1" at bounding box center [845, 271] width 62 height 21
type input "3"
click at [812, 304] on span "0923ZAK" at bounding box center [820, 305] width 29 height 10
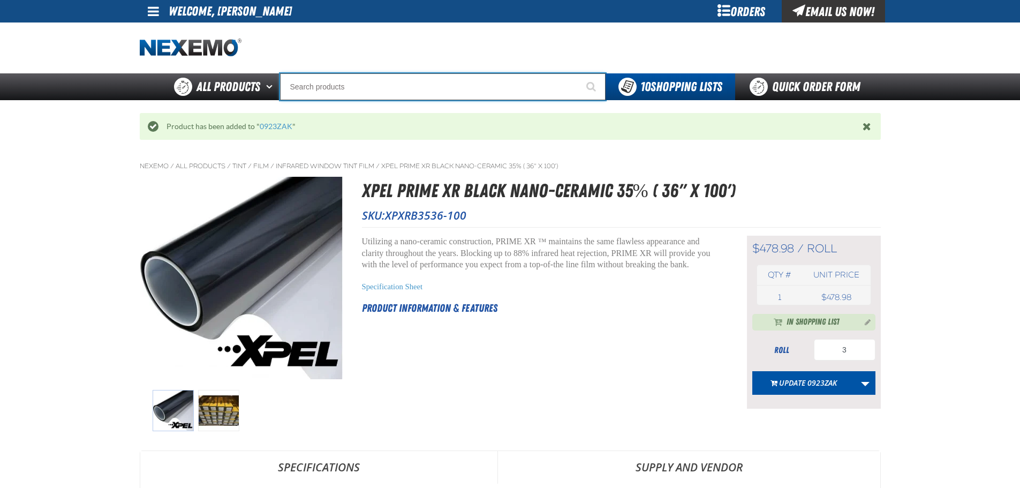
click at [326, 88] on input "Search" at bounding box center [443, 86] width 326 height 27
paste input "PWT-ST"
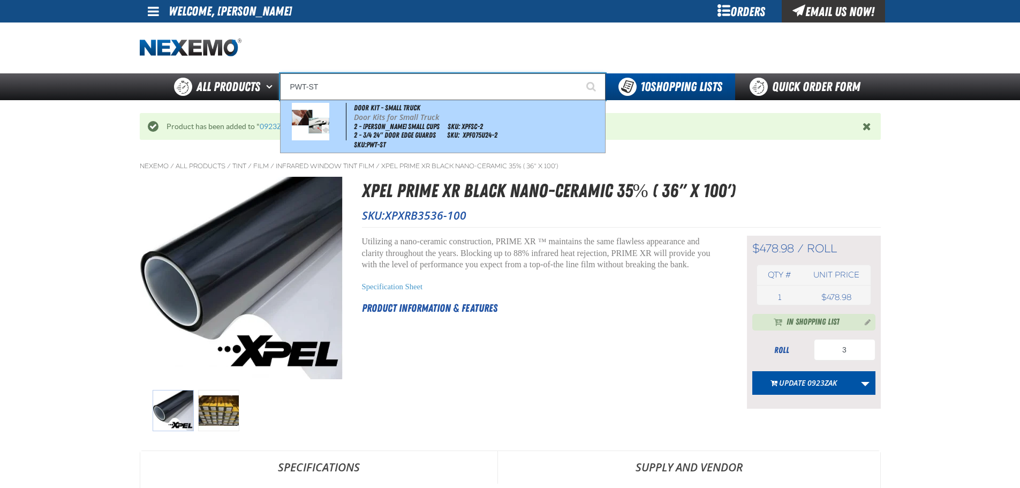
click at [384, 113] on p "Door Kits for Small Truck" at bounding box center [478, 117] width 248 height 9
type input "Door Kit - Small Truck"
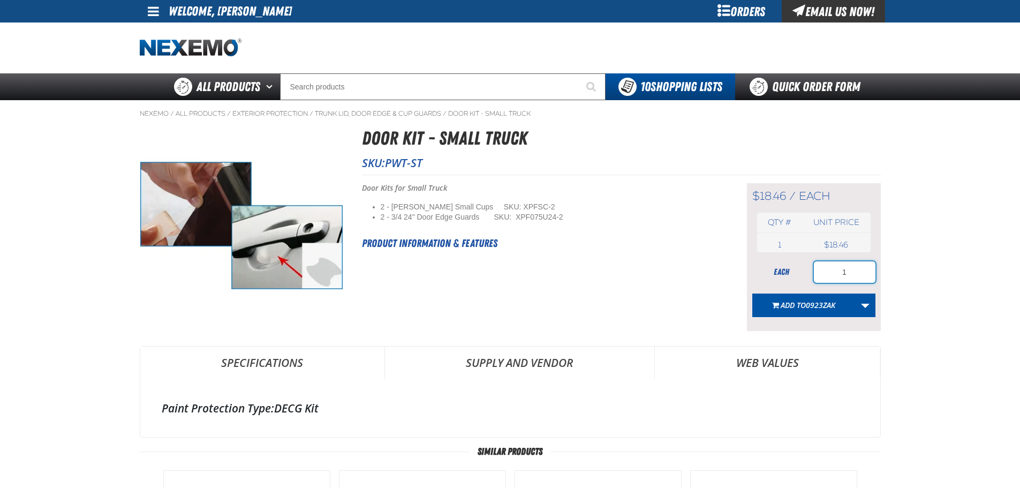
click at [850, 270] on input "1" at bounding box center [845, 271] width 62 height 21
type input "200"
click at [798, 308] on span "Add to 0923ZAK" at bounding box center [808, 305] width 55 height 10
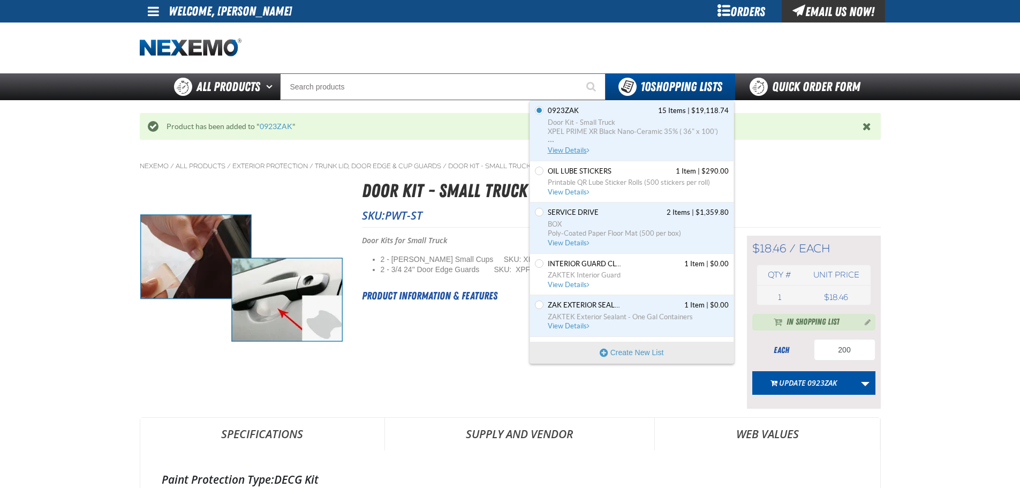
click at [576, 149] on span "View Details" at bounding box center [569, 150] width 43 height 8
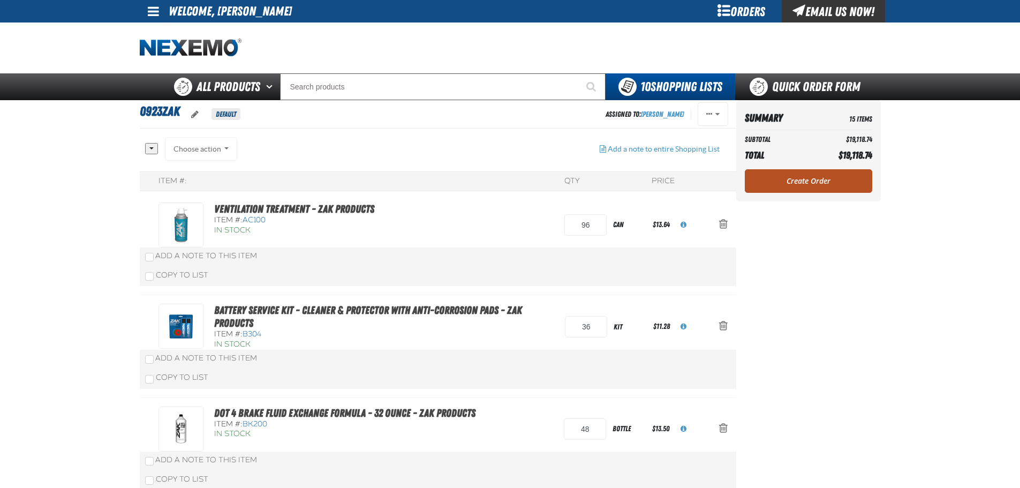
click at [782, 182] on link "Create Order" at bounding box center [808, 181] width 127 height 24
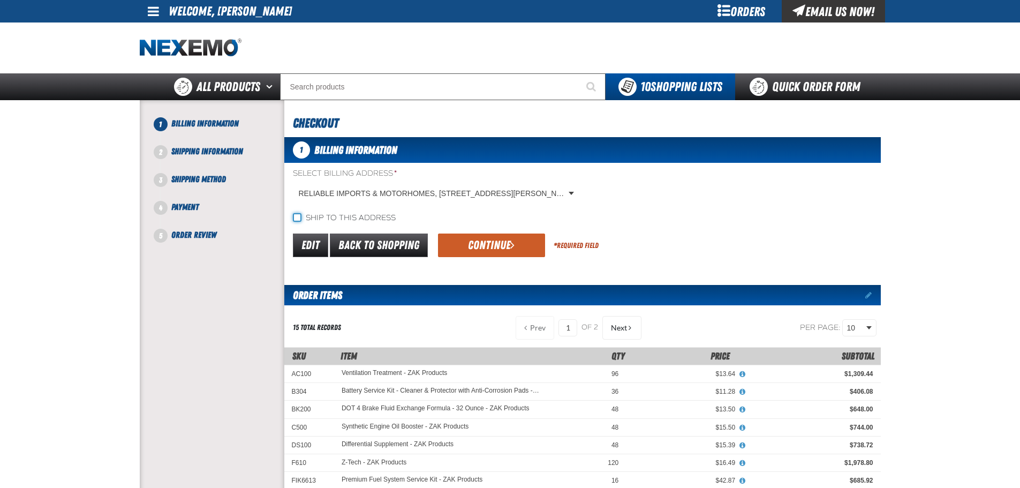
click at [294, 216] on input "Ship to this address" at bounding box center [297, 217] width 9 height 9
checkbox input "true"
click at [488, 252] on button "Continue" at bounding box center [491, 245] width 107 height 24
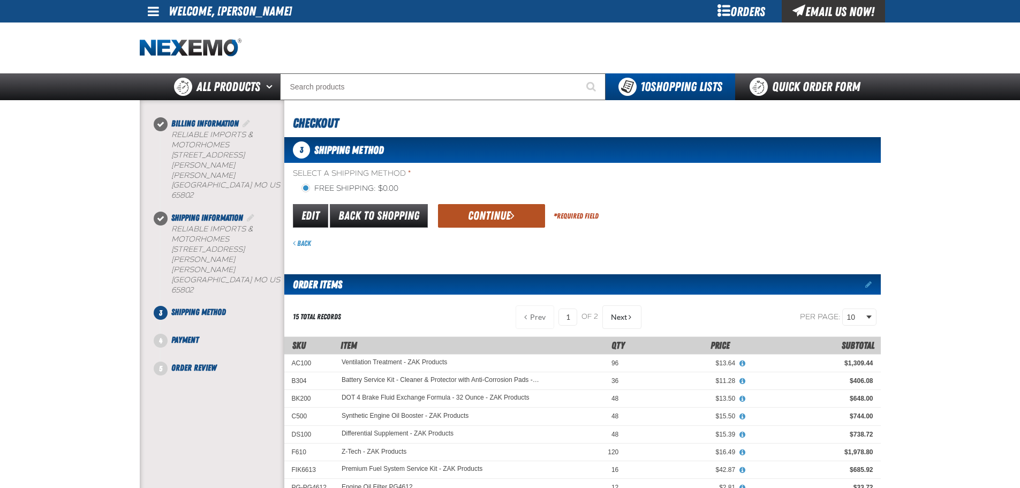
click at [469, 224] on button "Continue" at bounding box center [491, 216] width 107 height 24
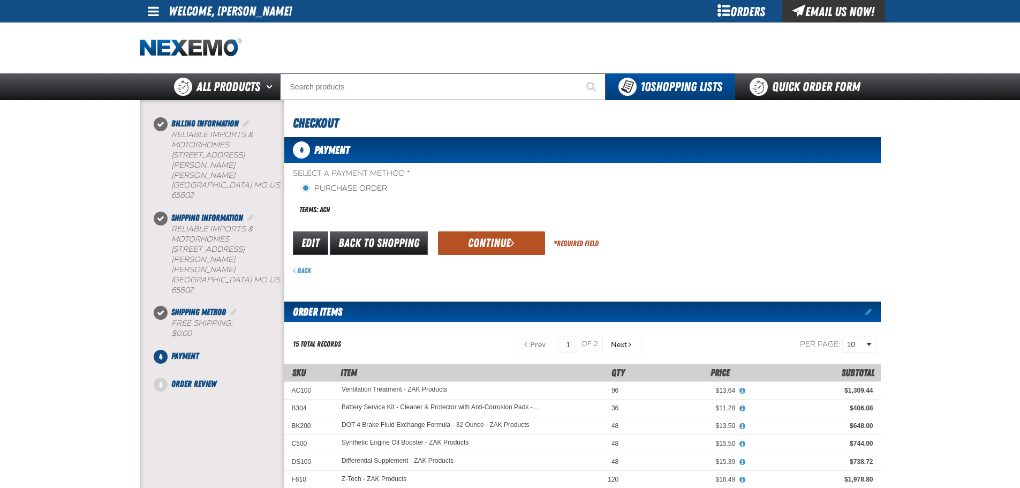
click at [488, 245] on button "Continue" at bounding box center [491, 243] width 107 height 24
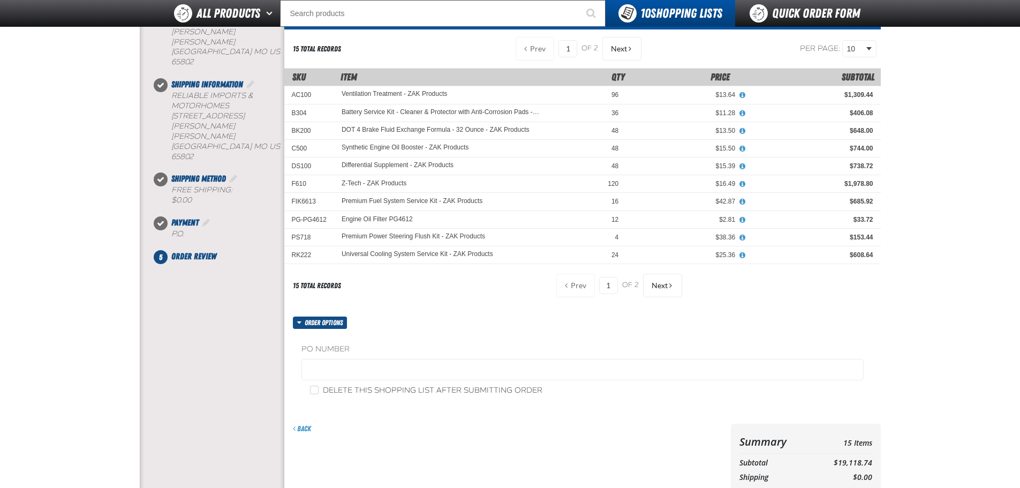
scroll to position [214, 0]
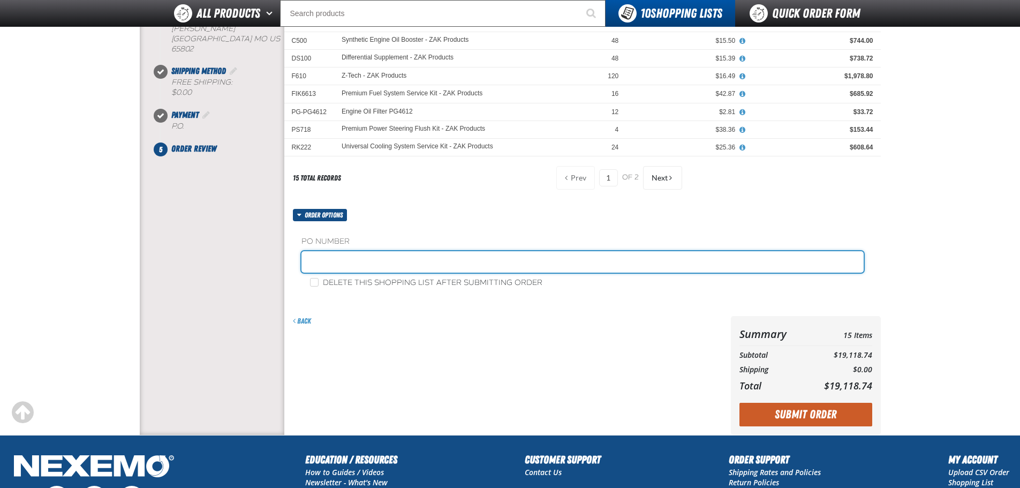
click at [353, 270] on input "text" at bounding box center [582, 261] width 562 height 21
click at [322, 261] on input "092ZAK" at bounding box center [582, 261] width 562 height 21
type input "0923ZAK"
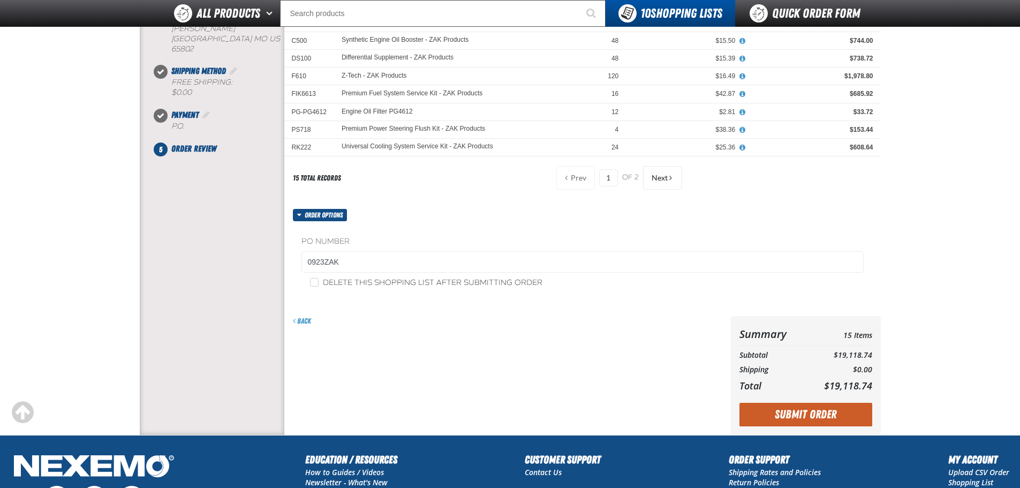
click at [390, 327] on div "Back" at bounding box center [505, 375] width 442 height 119
click at [315, 285] on input "Delete this shopping list after submitting order" at bounding box center [314, 282] width 9 height 9
checkbox input "true"
click at [799, 420] on button "Submit Order" at bounding box center [805, 415] width 133 height 24
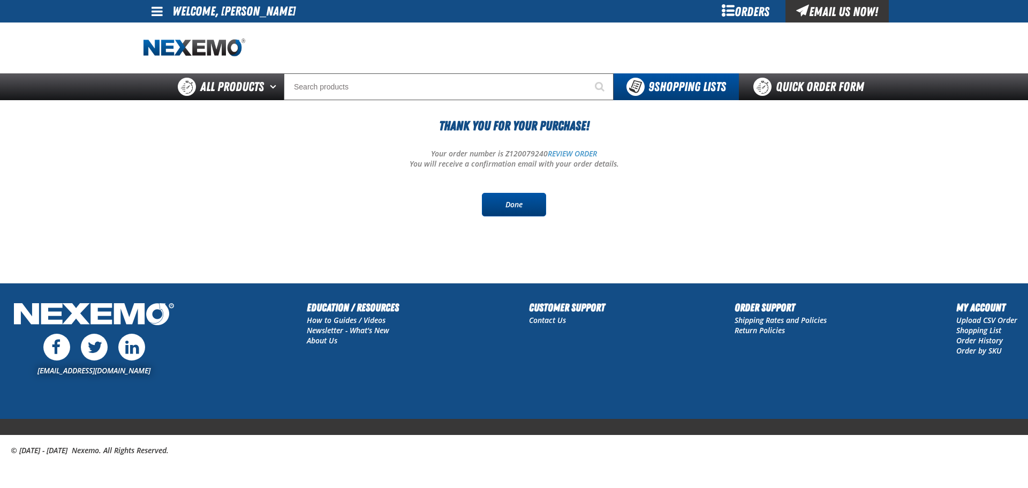
click at [527, 202] on link "Done" at bounding box center [514, 205] width 64 height 24
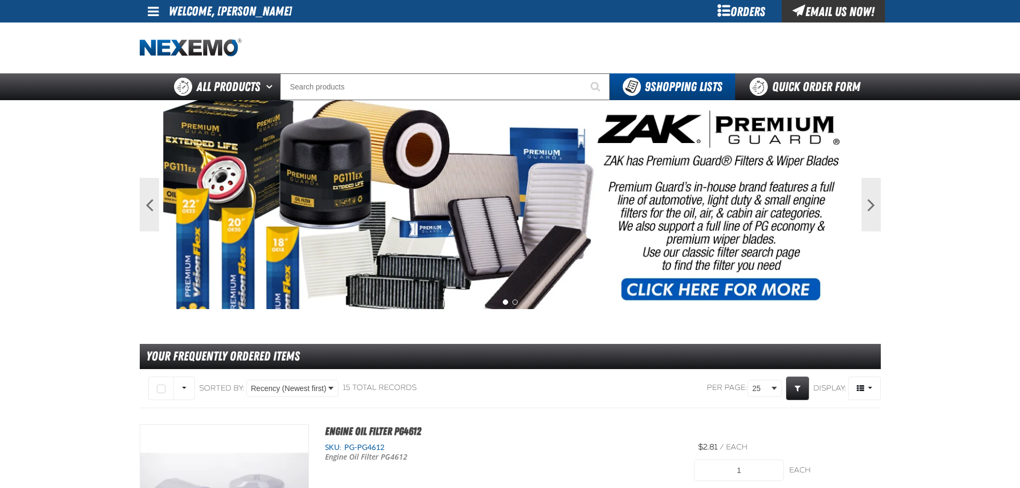
click at [161, 9] on link at bounding box center [154, 11] width 29 height 22
click at [173, 32] on link "My Account My Account" at bounding box center [169, 32] width 48 height 10
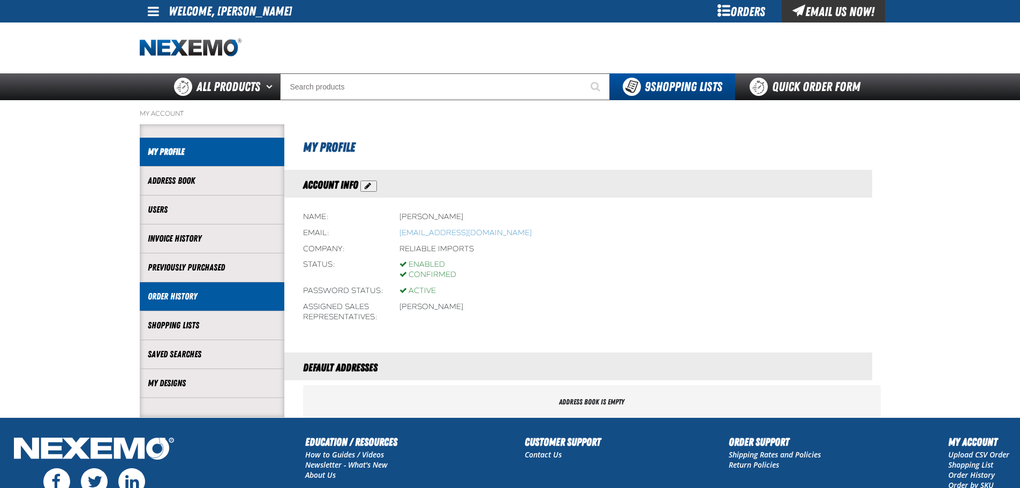
click at [185, 292] on link "Order History" at bounding box center [212, 296] width 128 height 12
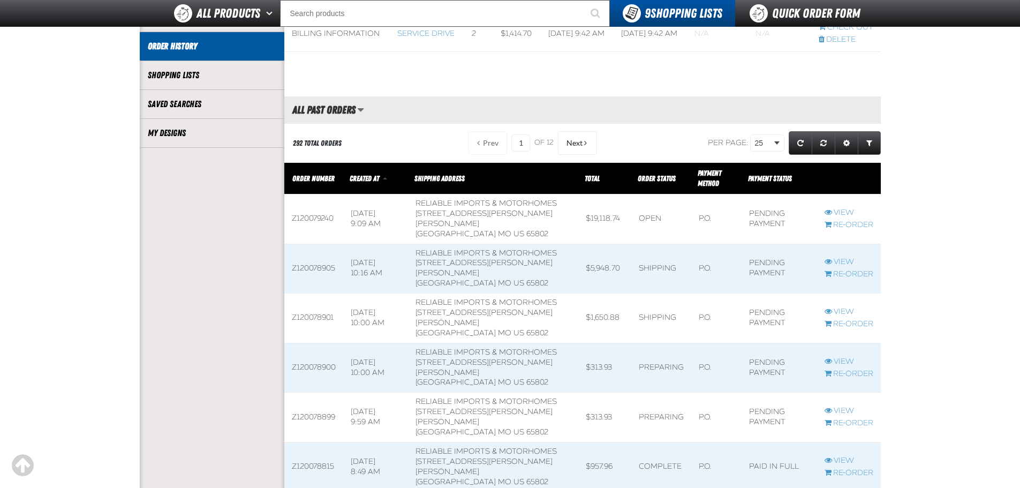
scroll to position [428, 0]
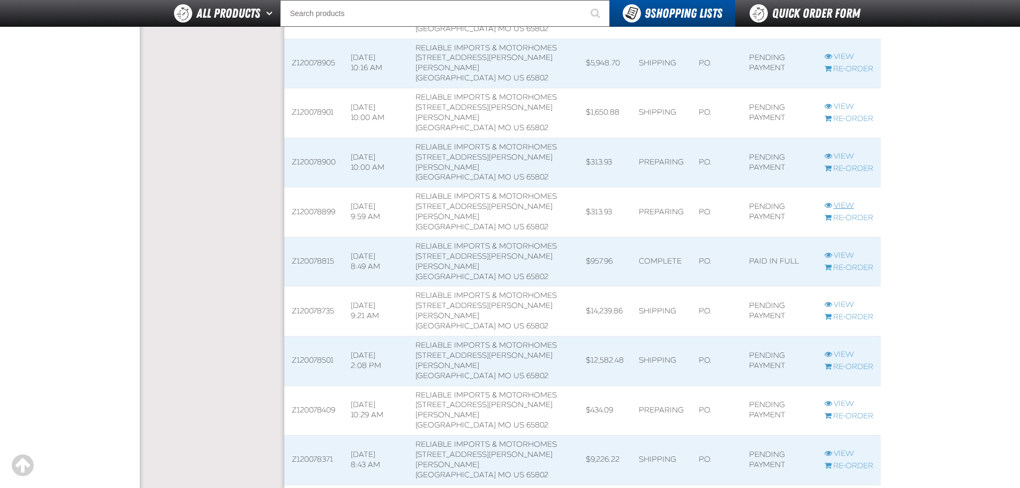
click at [841, 211] on link "View" at bounding box center [849, 206] width 49 height 10
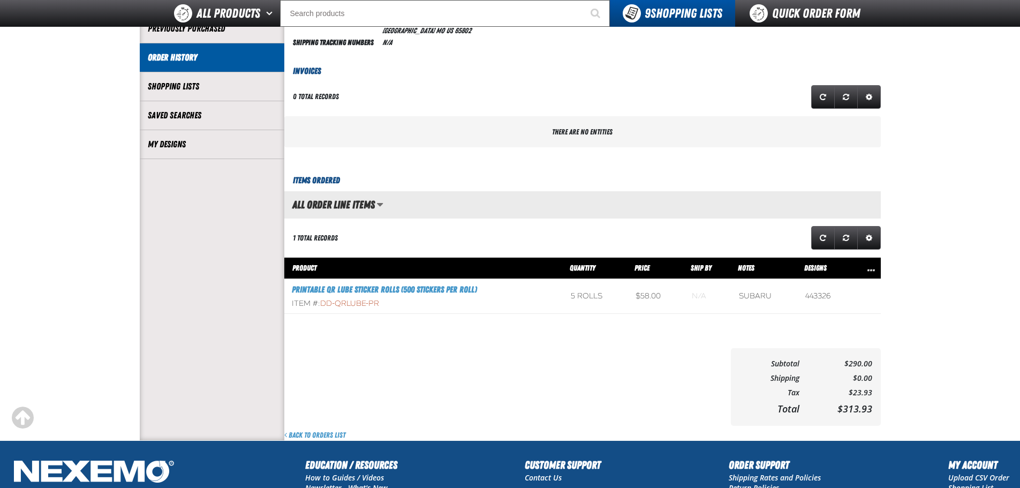
scroll to position [214, 0]
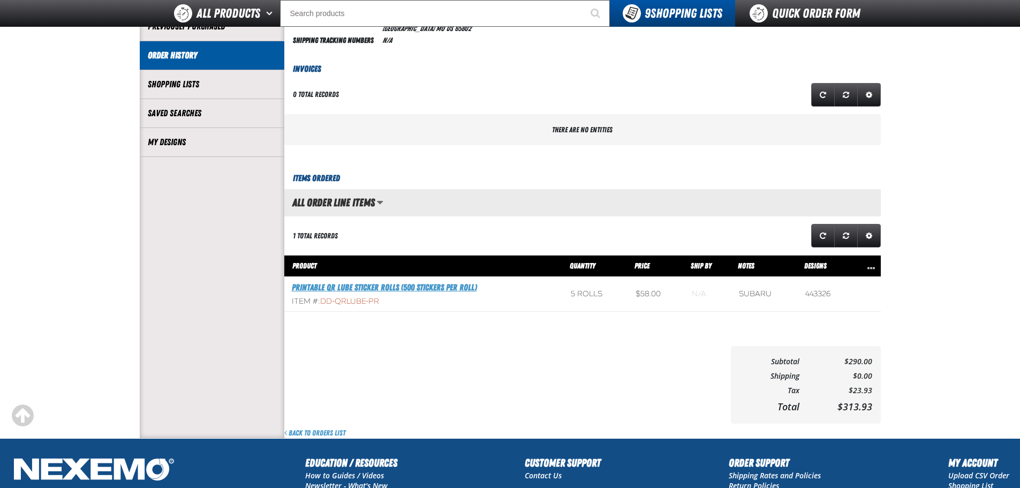
click at [374, 290] on link "Printable QR Lube Sticker Rolls (500 stickers per roll)" at bounding box center [384, 287] width 185 height 10
